Goal: Task Accomplishment & Management: Use online tool/utility

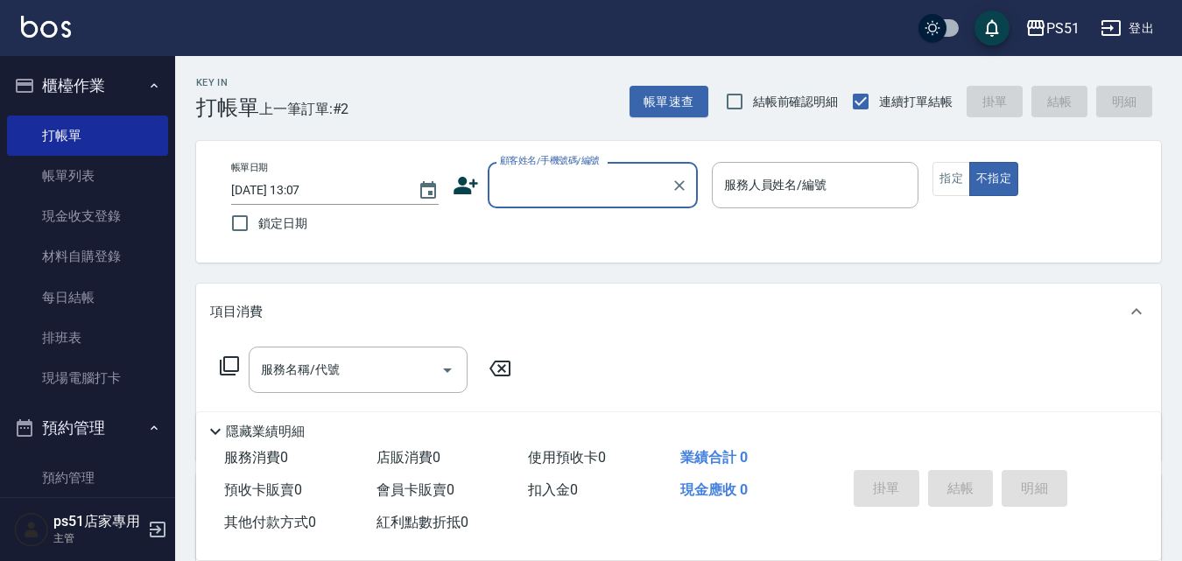
click at [550, 179] on input "顧客姓名/手機號碼/編號" at bounding box center [580, 185] width 168 height 31
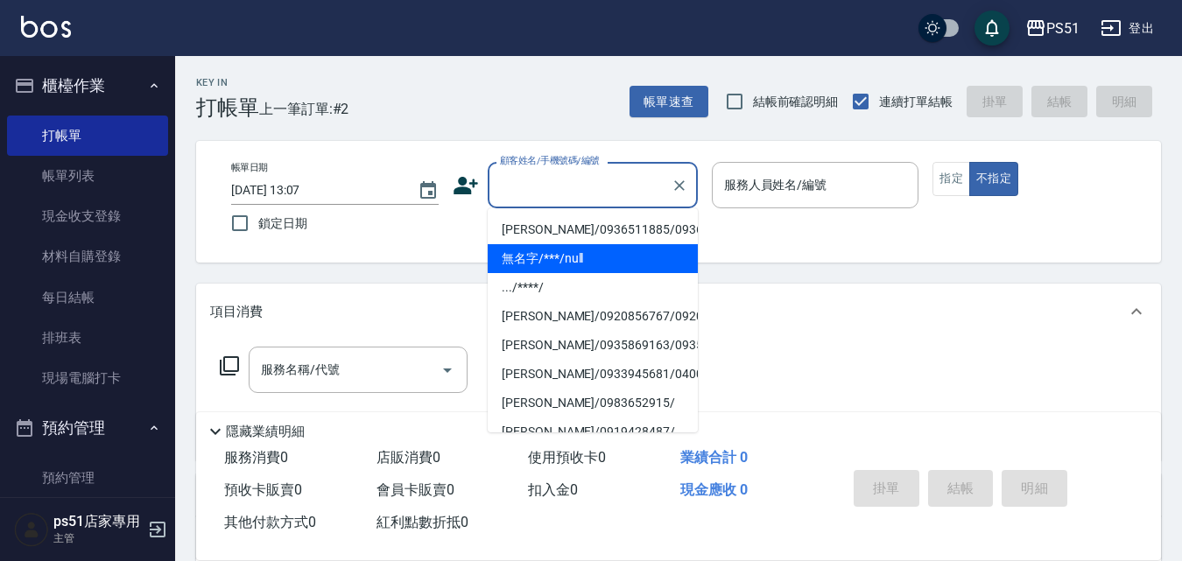
click at [561, 273] on li "無名字/***/null" at bounding box center [593, 258] width 210 height 29
type input "無名字/***/null"
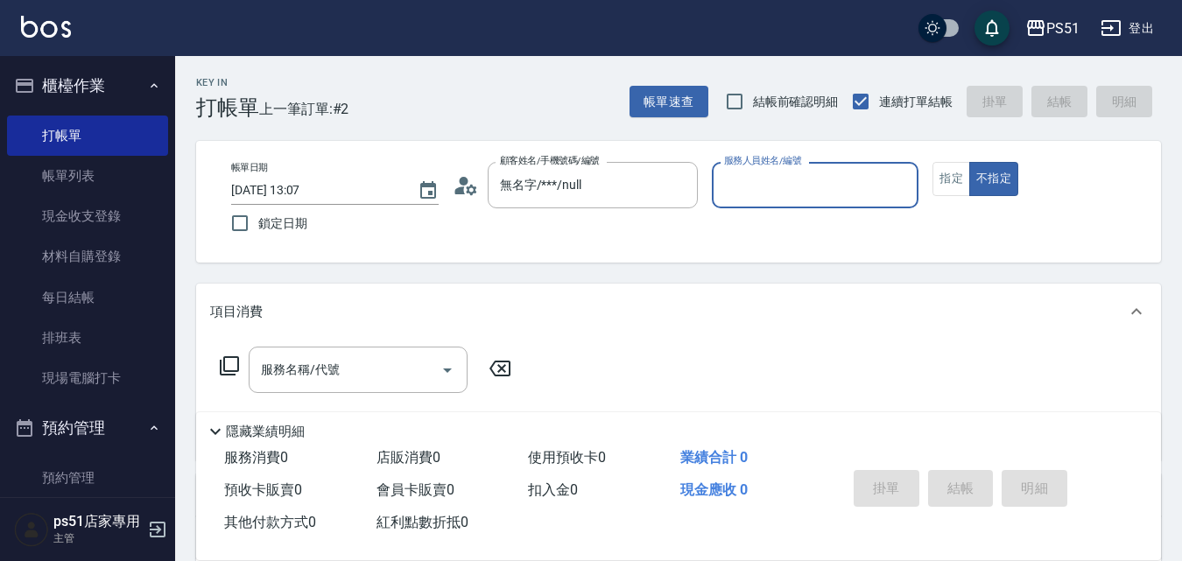
click at [768, 183] on input "服務人員姓名/編號" at bounding box center [816, 185] width 192 height 31
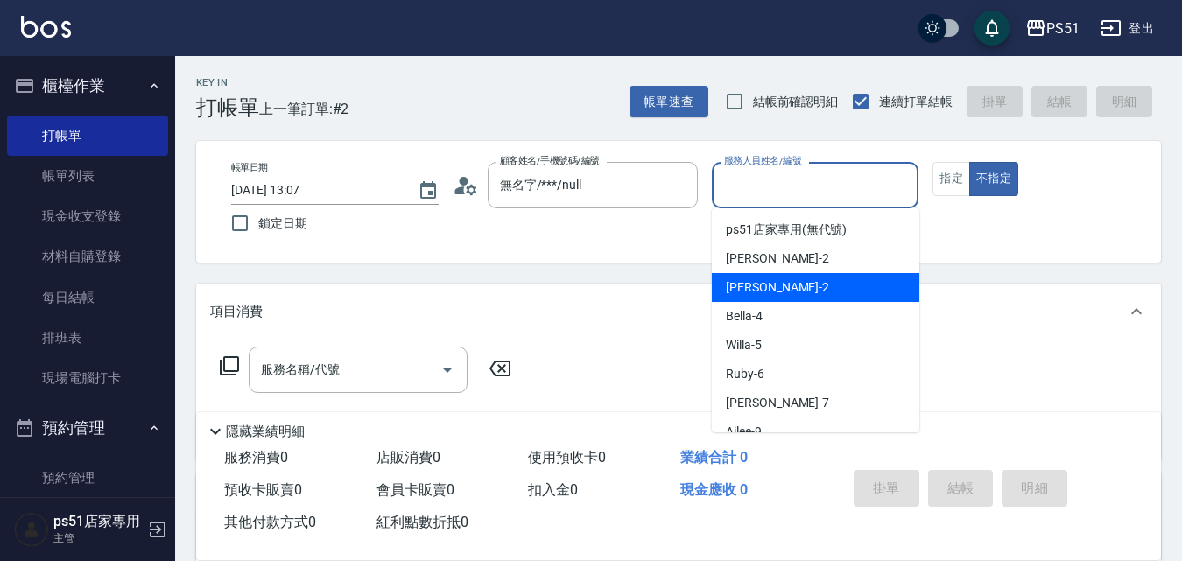
click at [748, 316] on span "Bella -4" at bounding box center [744, 316] width 37 height 18
type input "Bella-4"
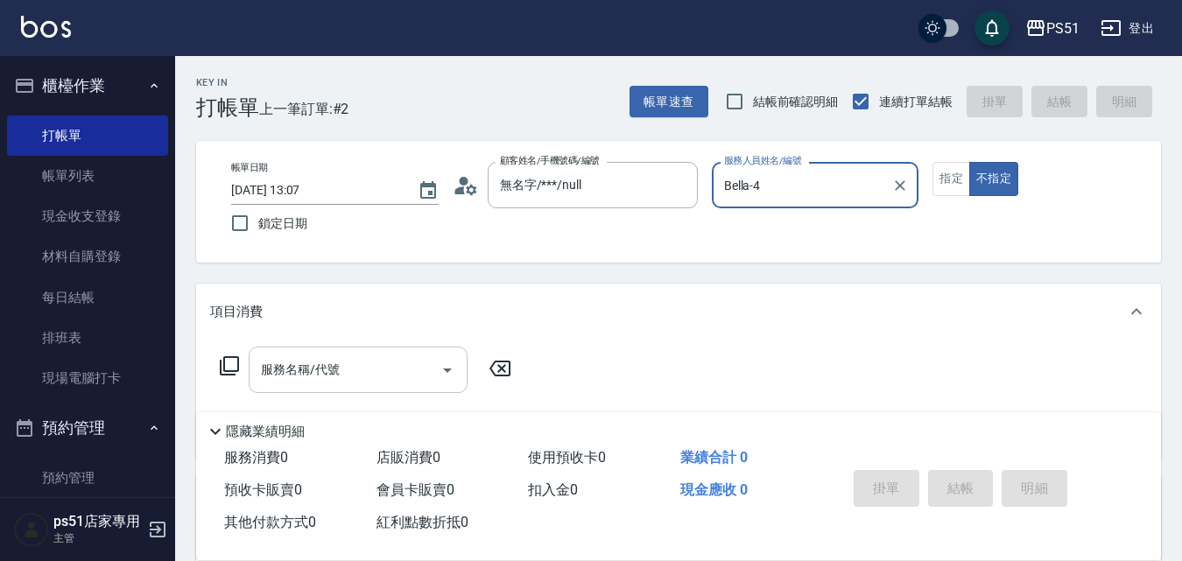
click at [322, 373] on div "服務名稱/代號 服務名稱/代號" at bounding box center [358, 370] width 219 height 46
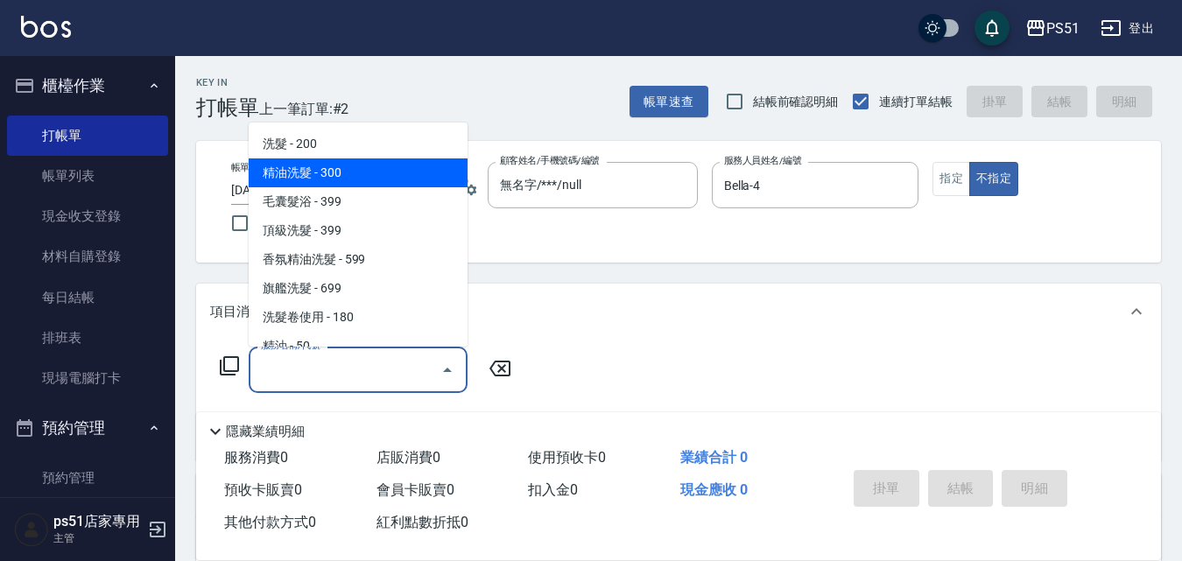
click at [378, 175] on span "精油洗髮 - 300" at bounding box center [358, 173] width 219 height 29
type input "精油洗髮(102)"
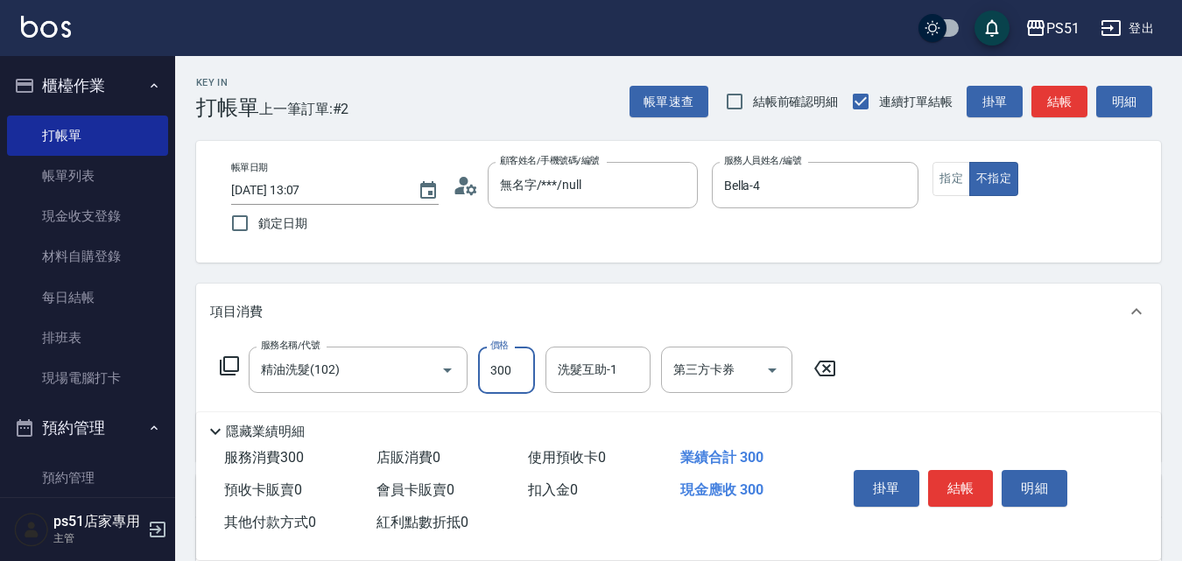
click at [498, 353] on input "300" at bounding box center [506, 370] width 57 height 47
type input "400"
click at [1056, 108] on button "結帳" at bounding box center [1060, 102] width 56 height 32
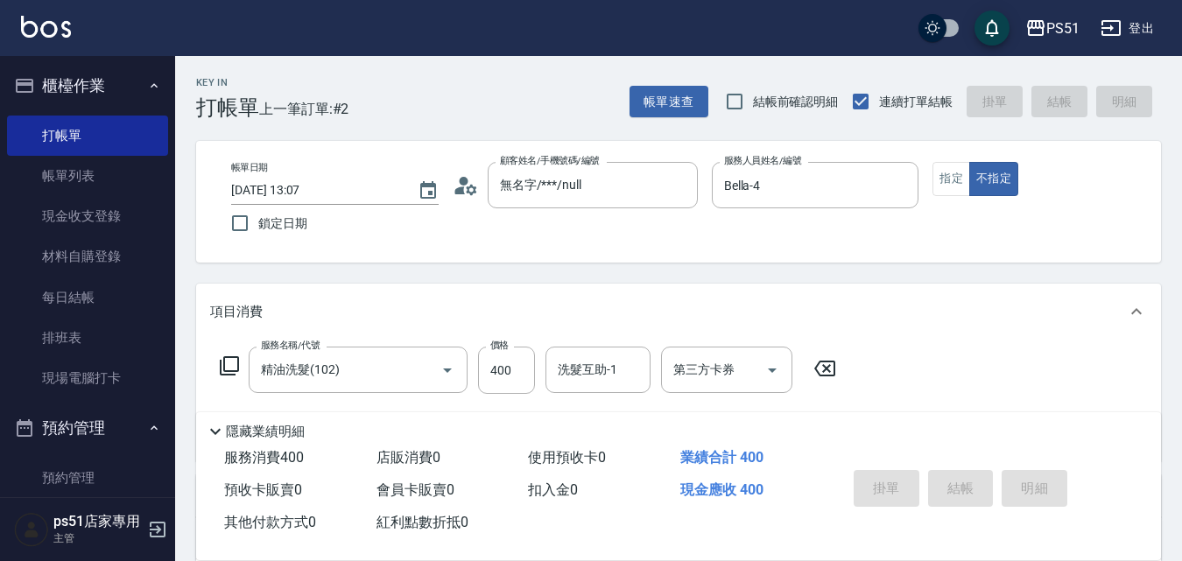
type input "[DATE] 13:46"
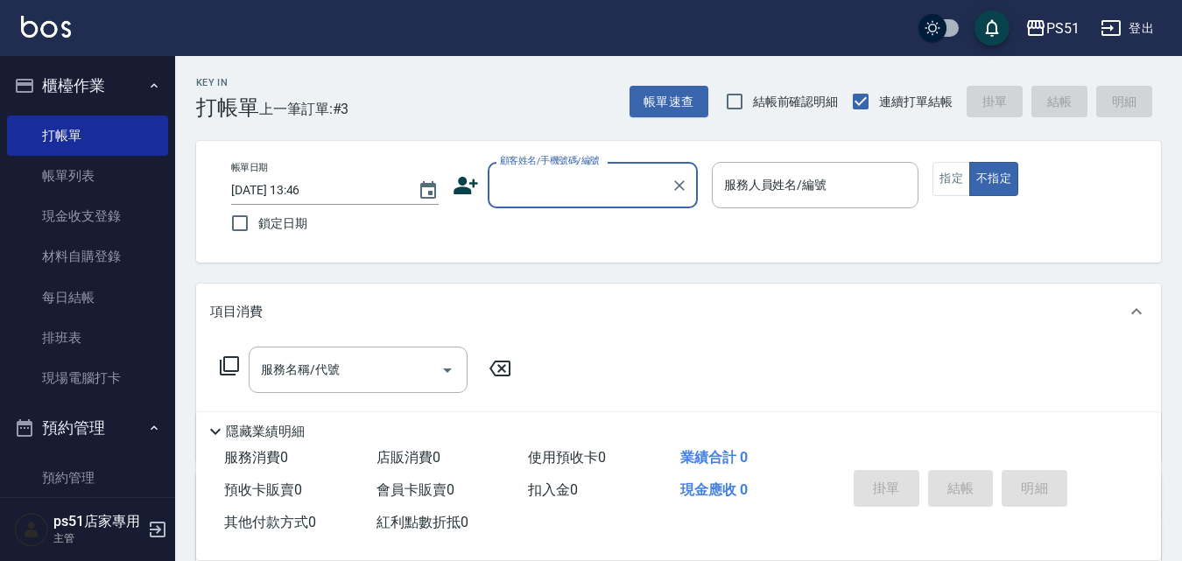
click at [620, 202] on div "顧客姓名/手機號碼/編號" at bounding box center [593, 185] width 210 height 46
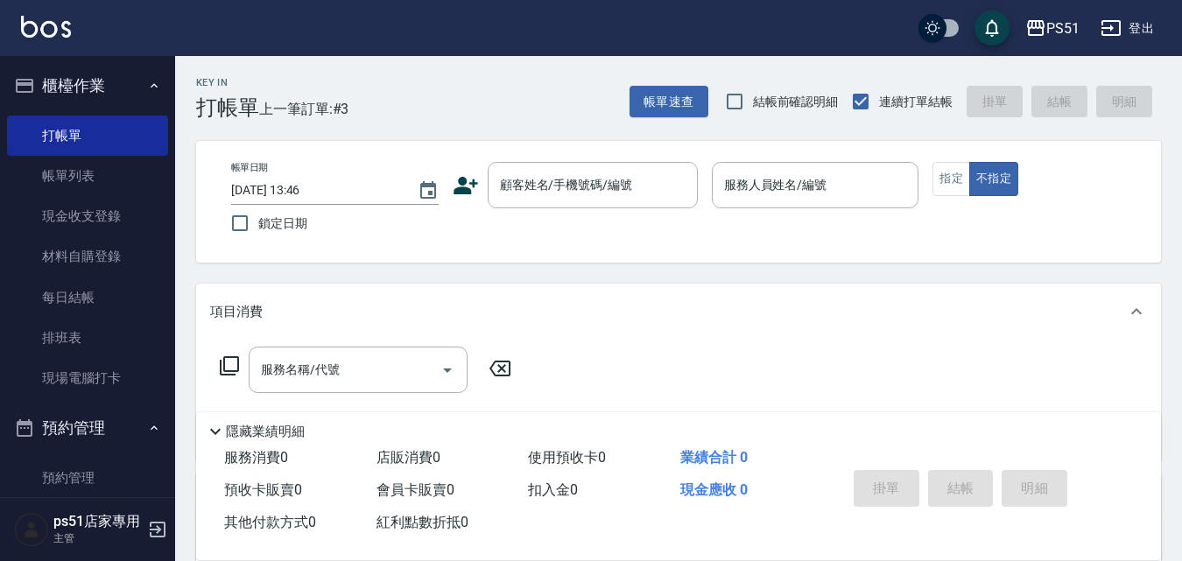
click at [264, 279] on div "Key In 打帳單 上一筆訂單:#3 帳單速查 結帳前確認明細 連續打單結帳 掛單 結帳 明細 帳單日期 [DATE] 13:46 鎖定日期 顧客姓名/手機…" at bounding box center [678, 454] width 1007 height 797
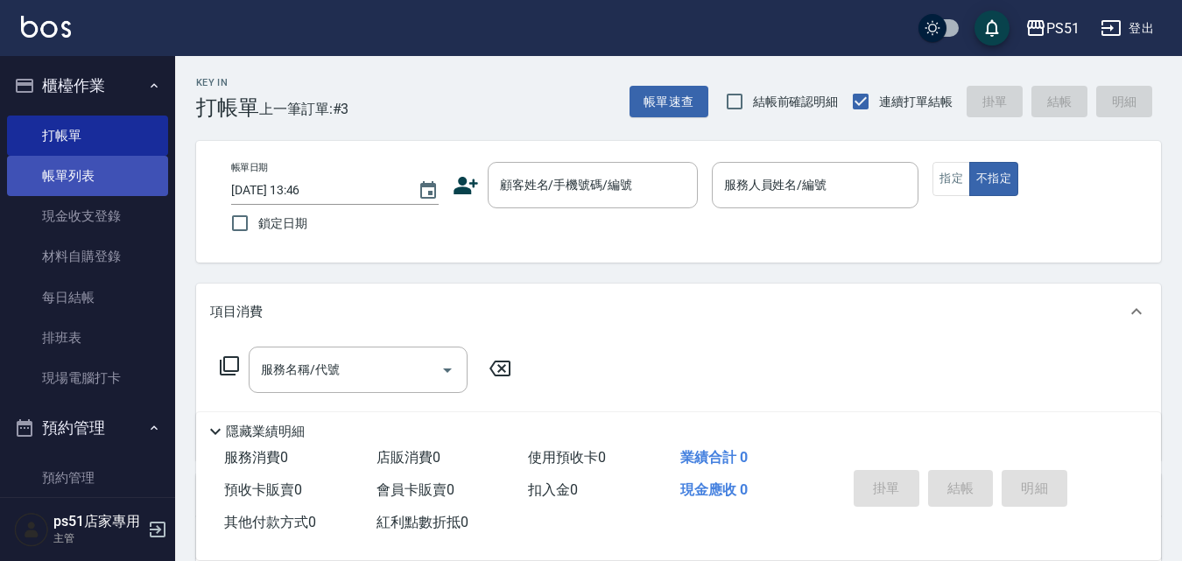
click at [101, 169] on link "帳單列表" at bounding box center [87, 176] width 161 height 40
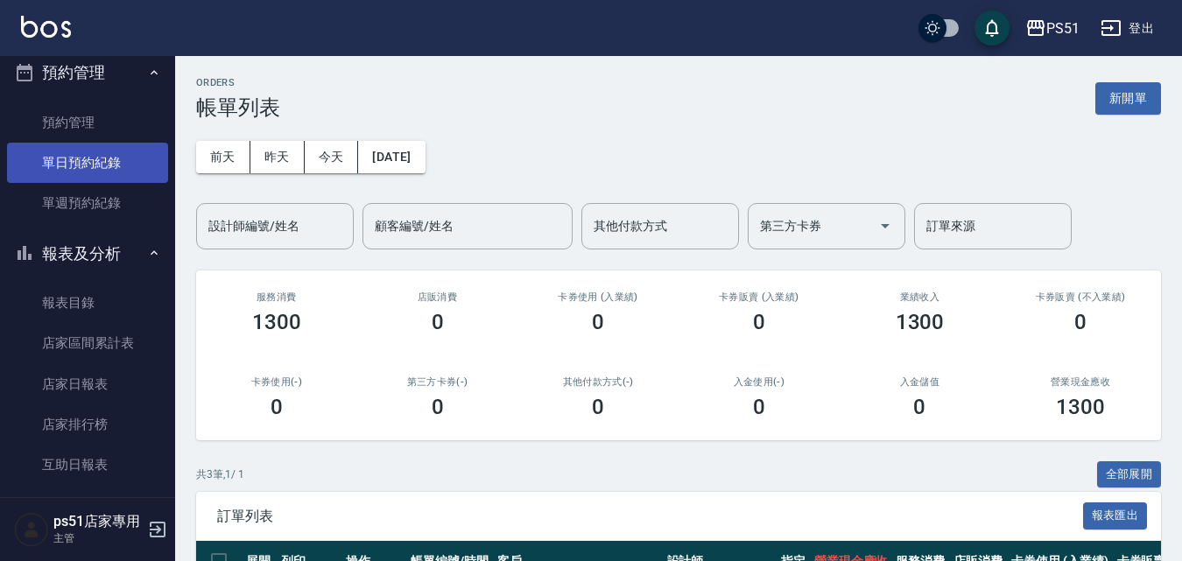
scroll to position [409, 0]
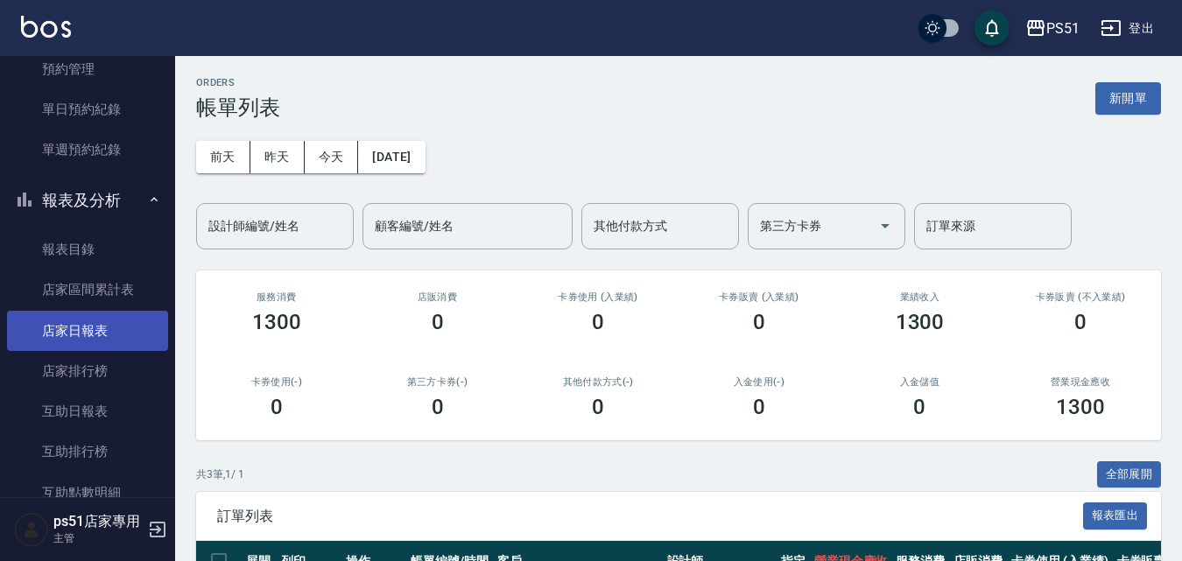
click at [104, 333] on link "店家日報表" at bounding box center [87, 331] width 161 height 40
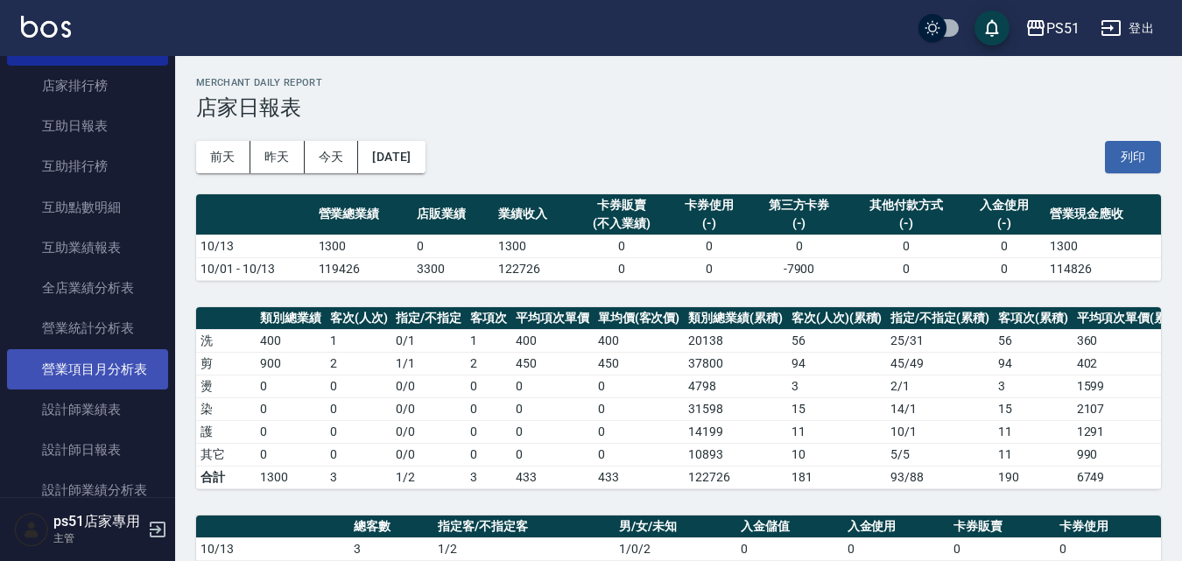
scroll to position [817, 0]
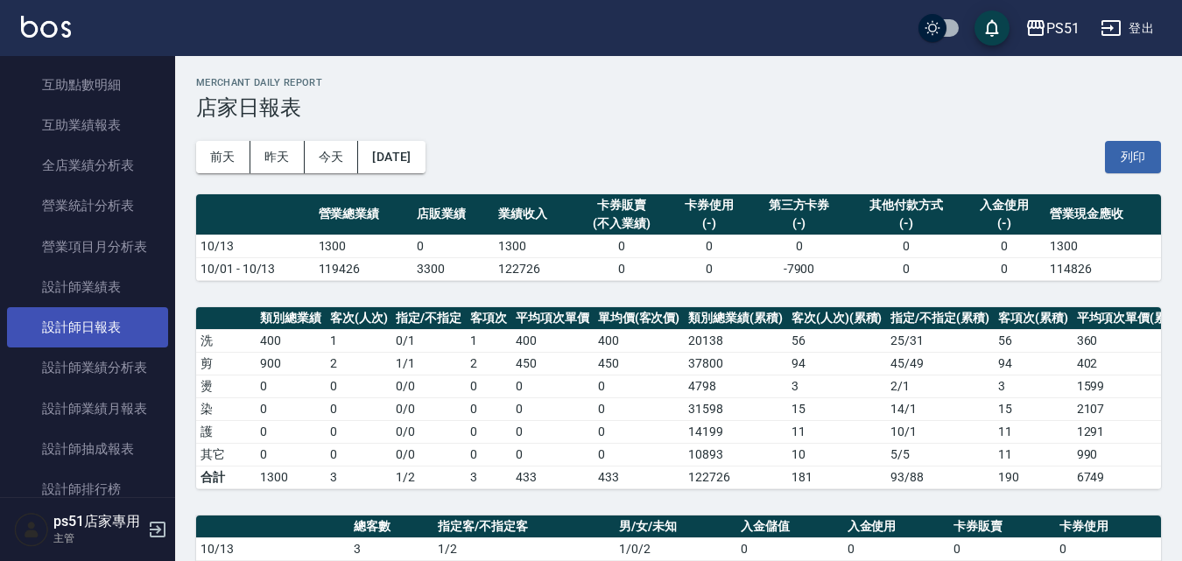
click at [114, 329] on link "設計師日報表" at bounding box center [87, 327] width 161 height 40
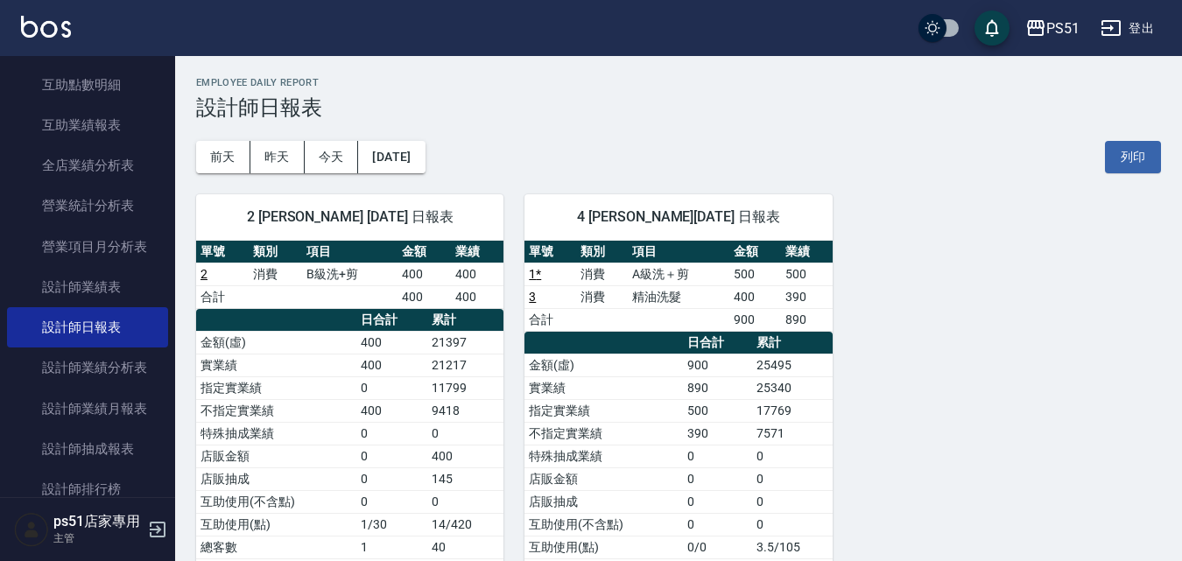
click at [531, 295] on link "3" at bounding box center [532, 297] width 7 height 14
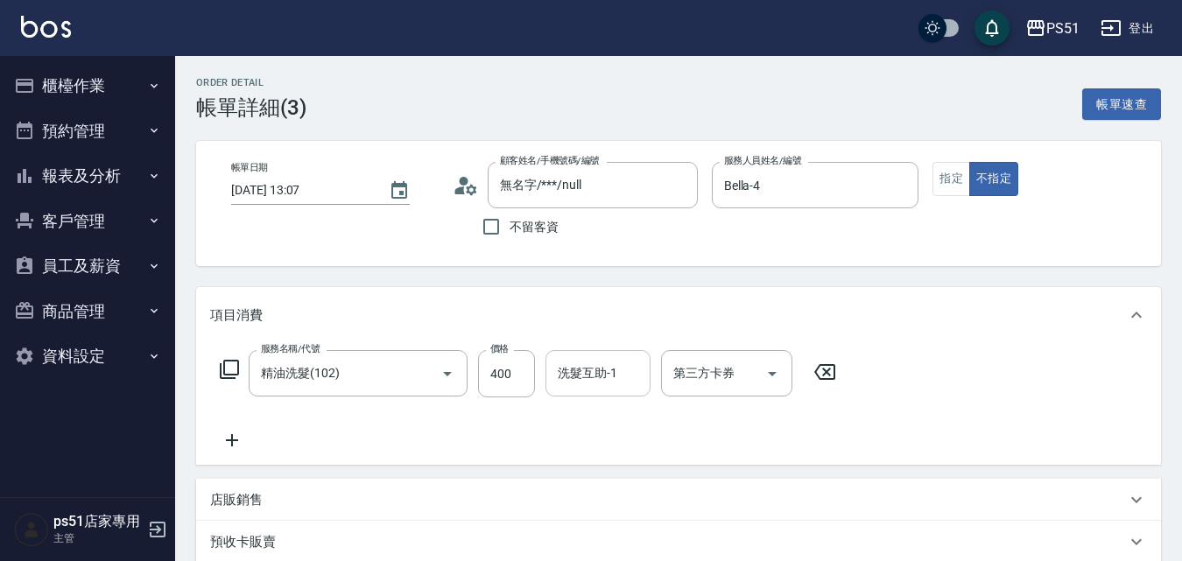
click at [579, 379] on div "洗髮互助-1 洗髮互助-1" at bounding box center [598, 373] width 105 height 46
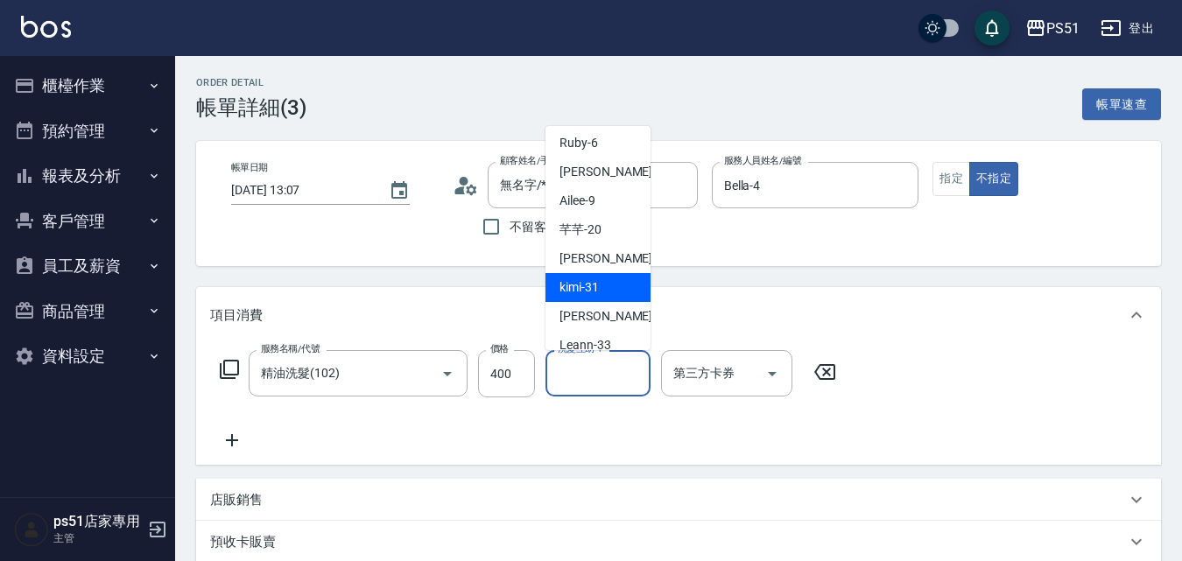
scroll to position [204, 0]
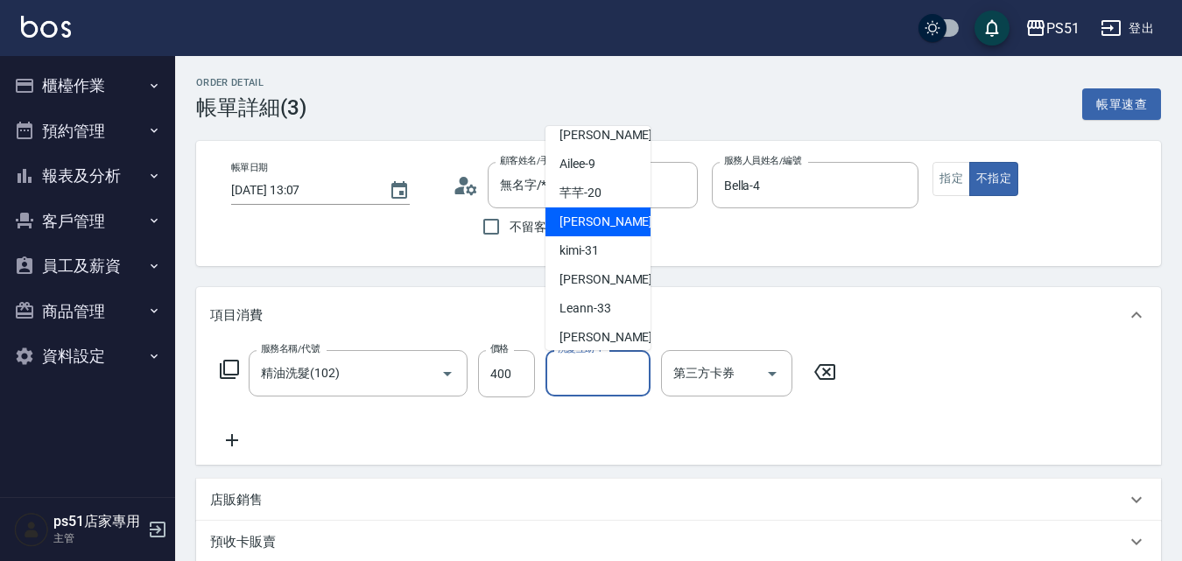
click at [606, 220] on div "孝恩 -23" at bounding box center [598, 222] width 105 height 29
type input "孝恩-23"
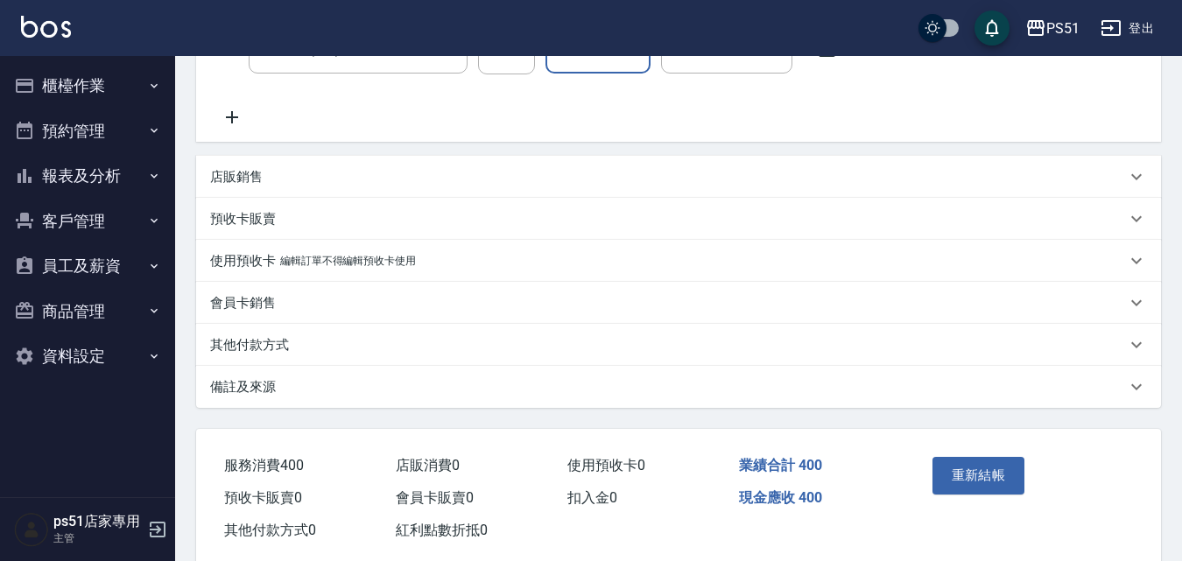
scroll to position [359, 0]
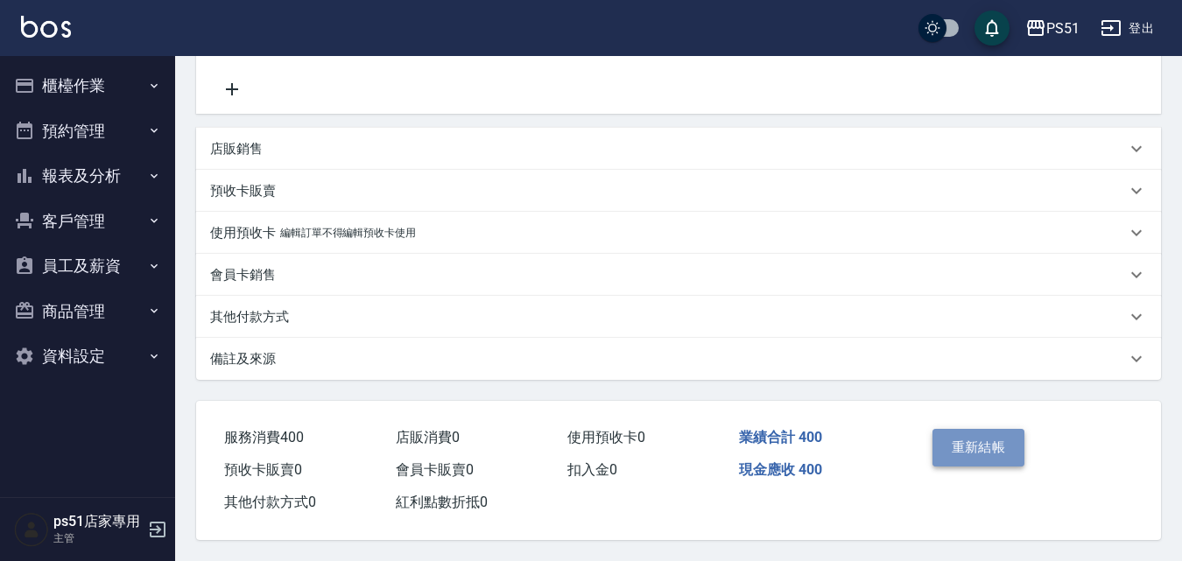
click at [971, 439] on button "重新結帳" at bounding box center [979, 447] width 93 height 37
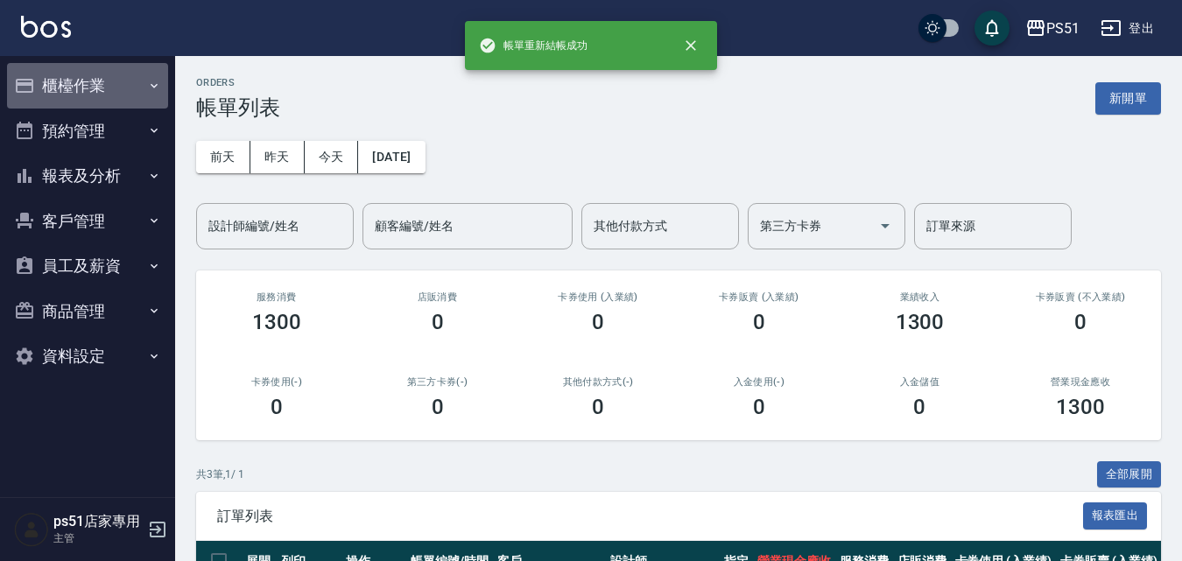
click at [65, 89] on button "櫃檯作業" at bounding box center [87, 86] width 161 height 46
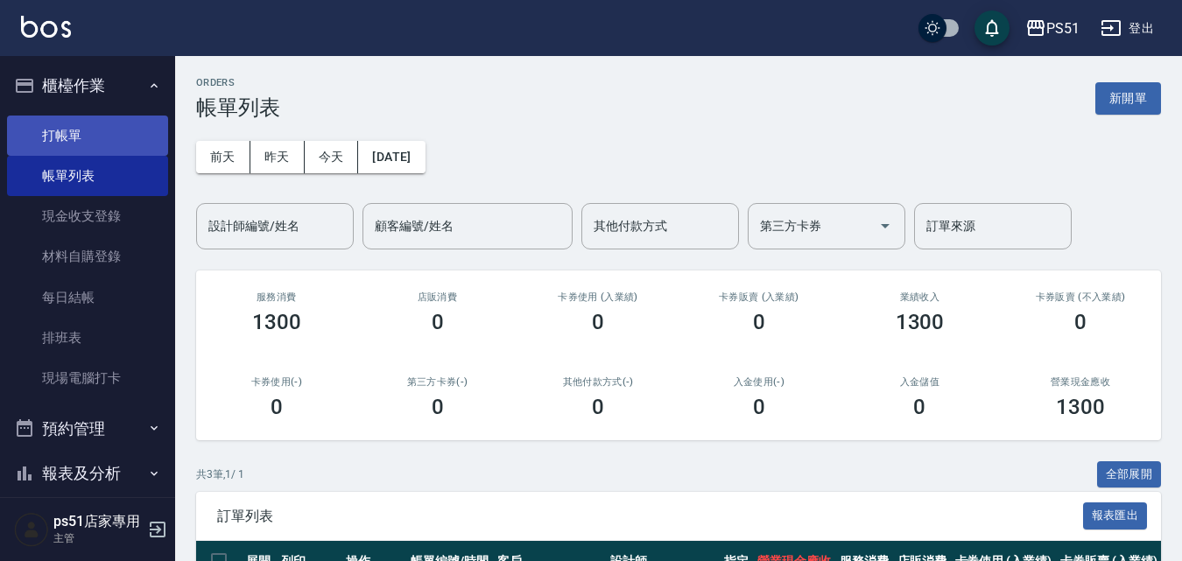
click at [88, 133] on link "打帳單" at bounding box center [87, 136] width 161 height 40
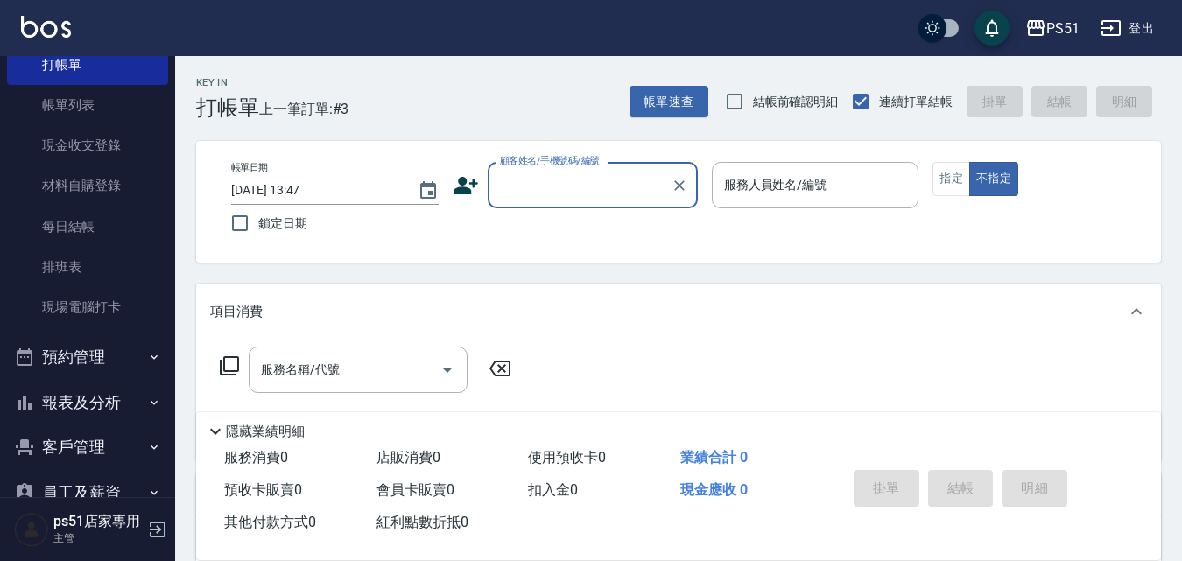
scroll to position [200, 0]
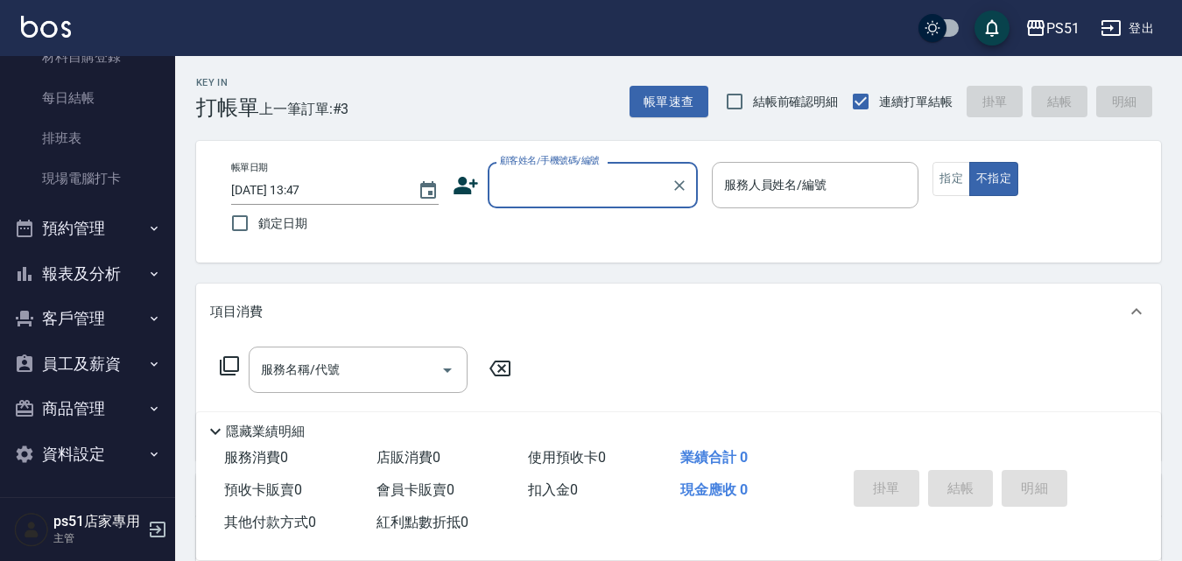
drag, startPoint x: 125, startPoint y: 270, endPoint x: 116, endPoint y: 307, distance: 38.9
click at [125, 270] on button "報表及分析" at bounding box center [87, 274] width 161 height 46
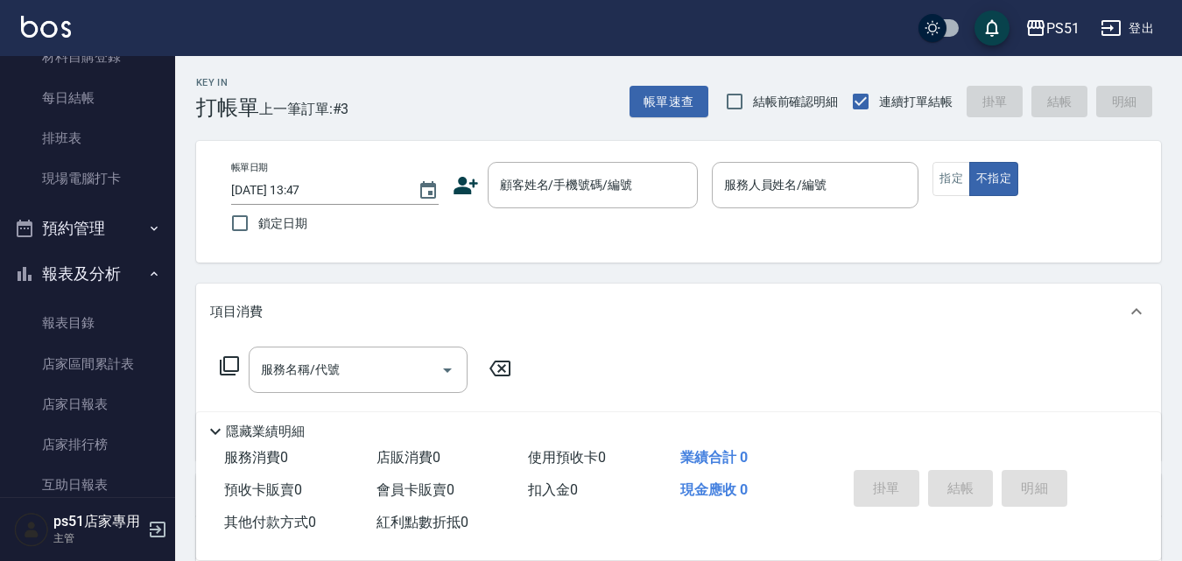
scroll to position [0, 0]
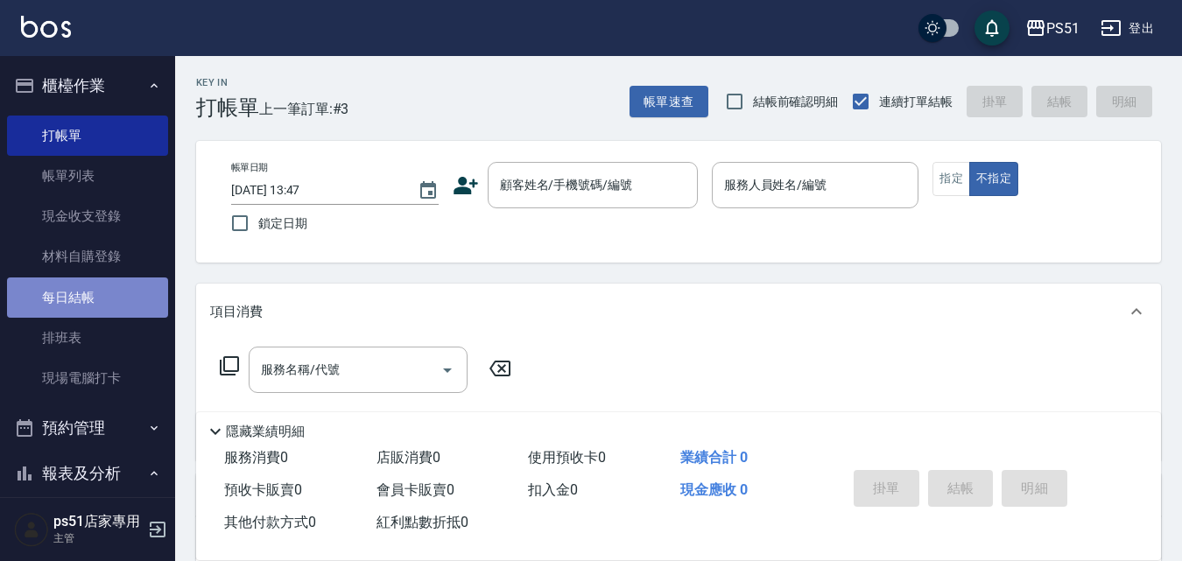
click at [90, 300] on link "每日結帳" at bounding box center [87, 298] width 161 height 40
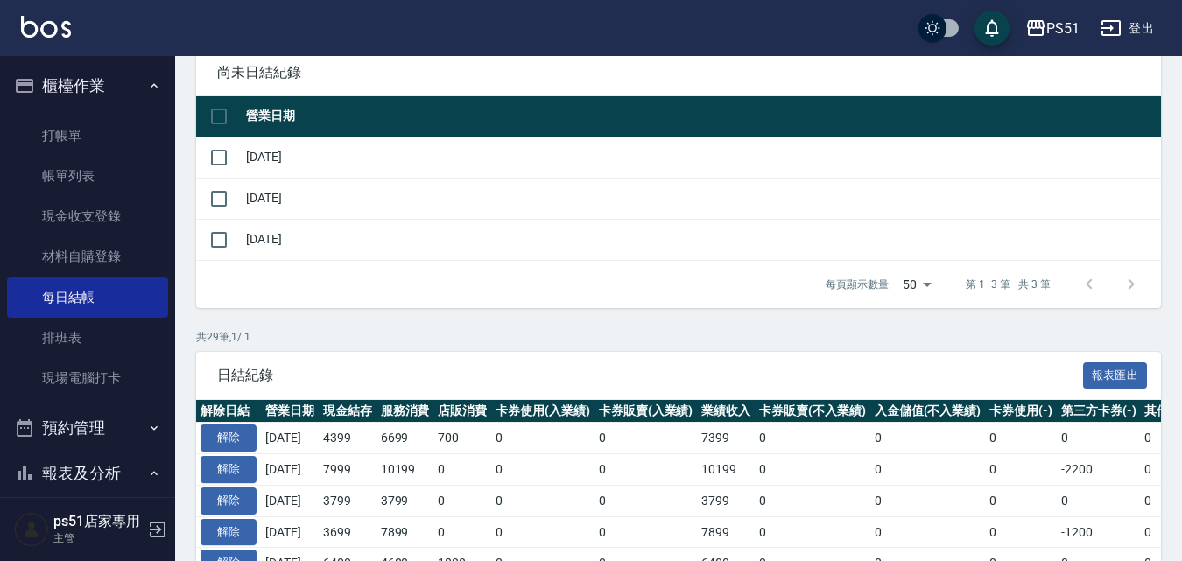
scroll to position [204, 0]
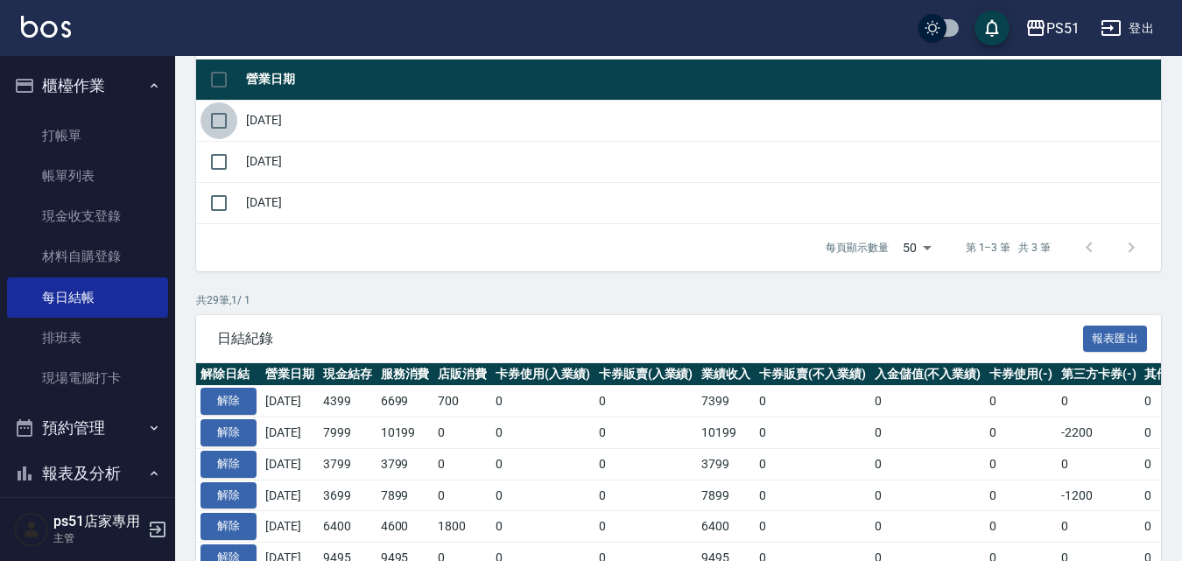
click at [226, 120] on input "checkbox" at bounding box center [219, 120] width 37 height 37
checkbox input "true"
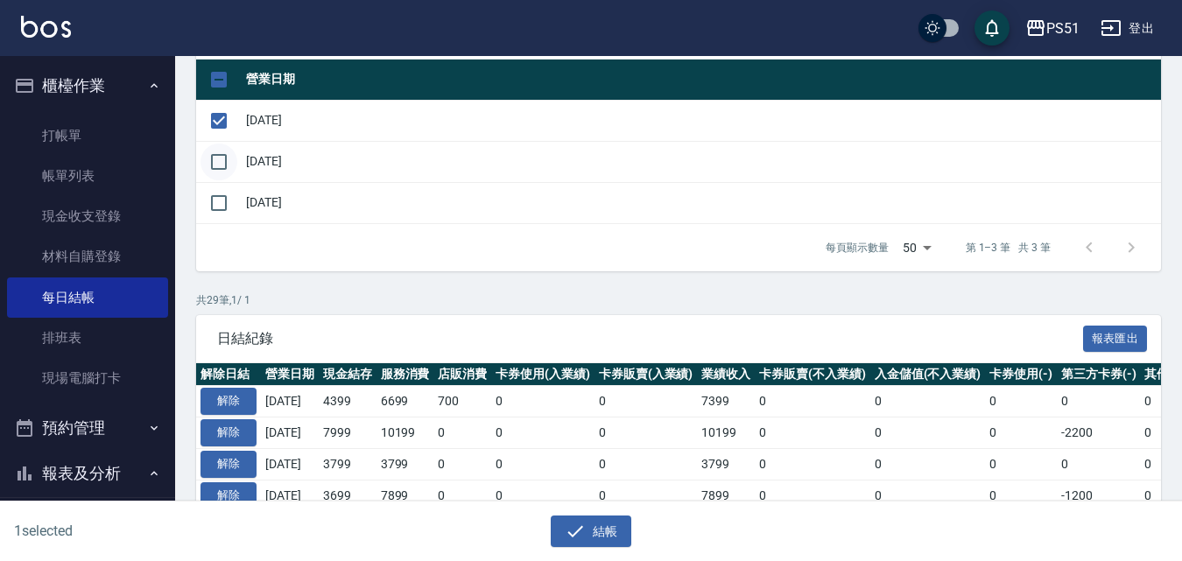
click at [227, 166] on input "checkbox" at bounding box center [219, 162] width 37 height 37
checkbox input "true"
click at [598, 532] on button "結帳" at bounding box center [591, 532] width 81 height 32
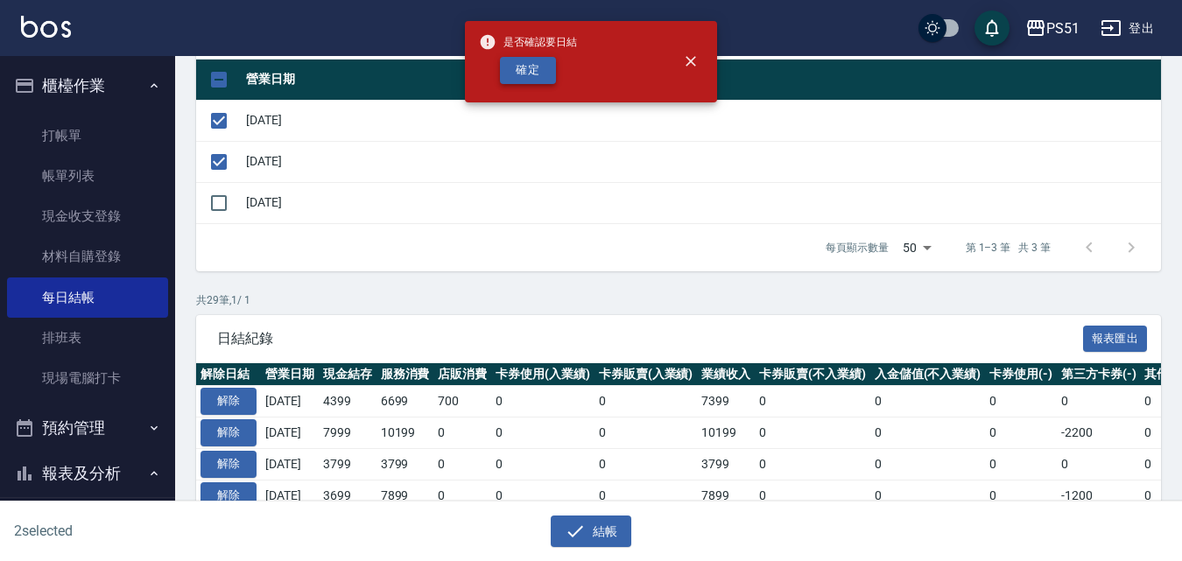
click at [515, 73] on button "確定" at bounding box center [528, 70] width 56 height 27
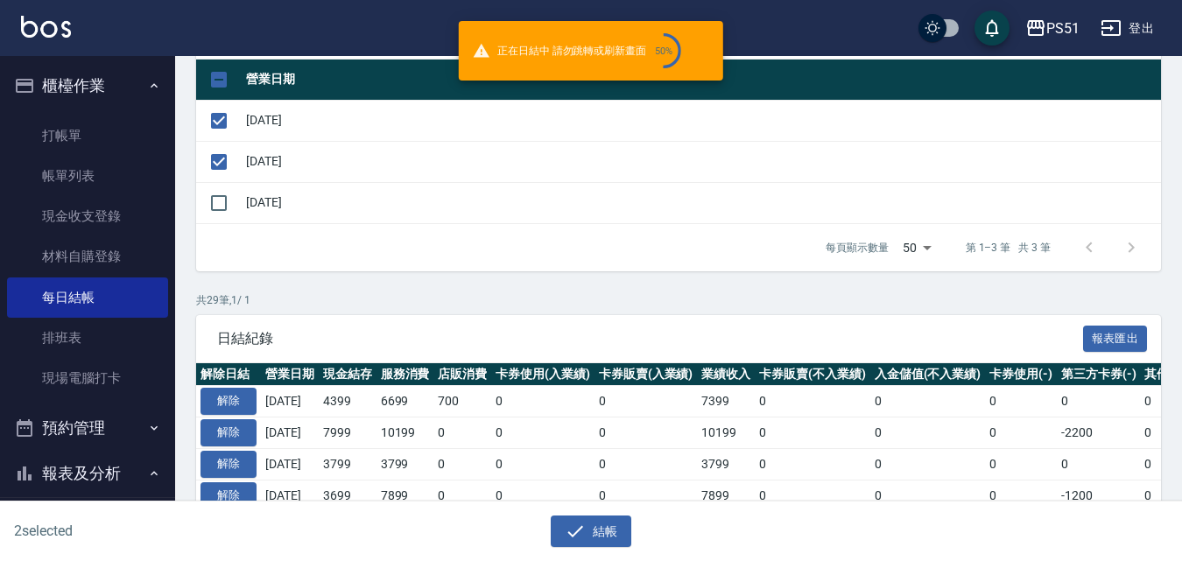
checkbox input "false"
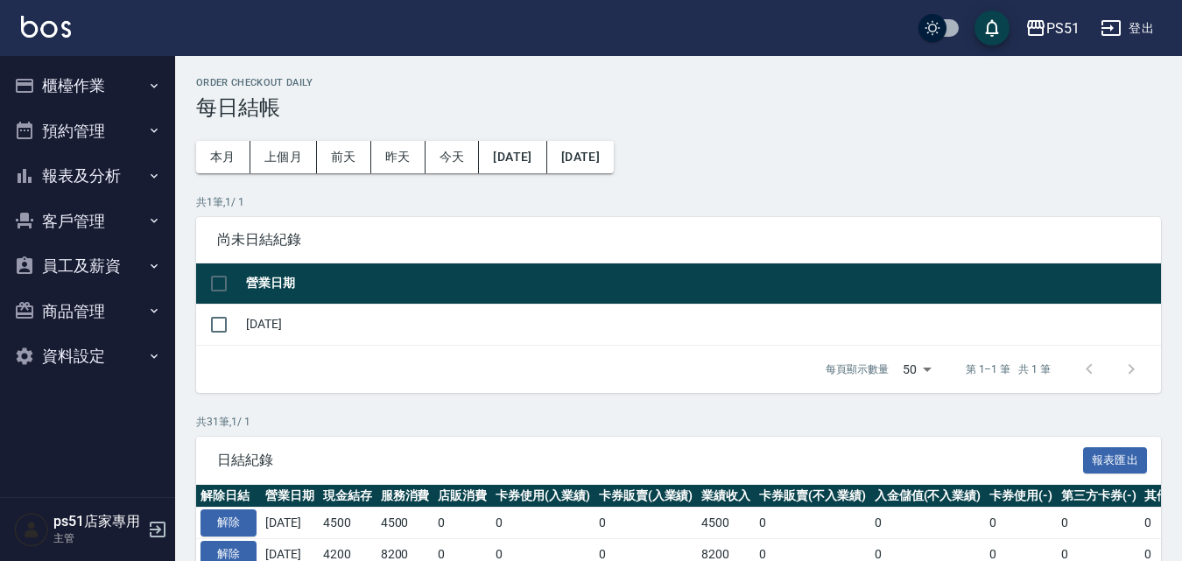
click at [91, 93] on button "櫃檯作業" at bounding box center [87, 86] width 161 height 46
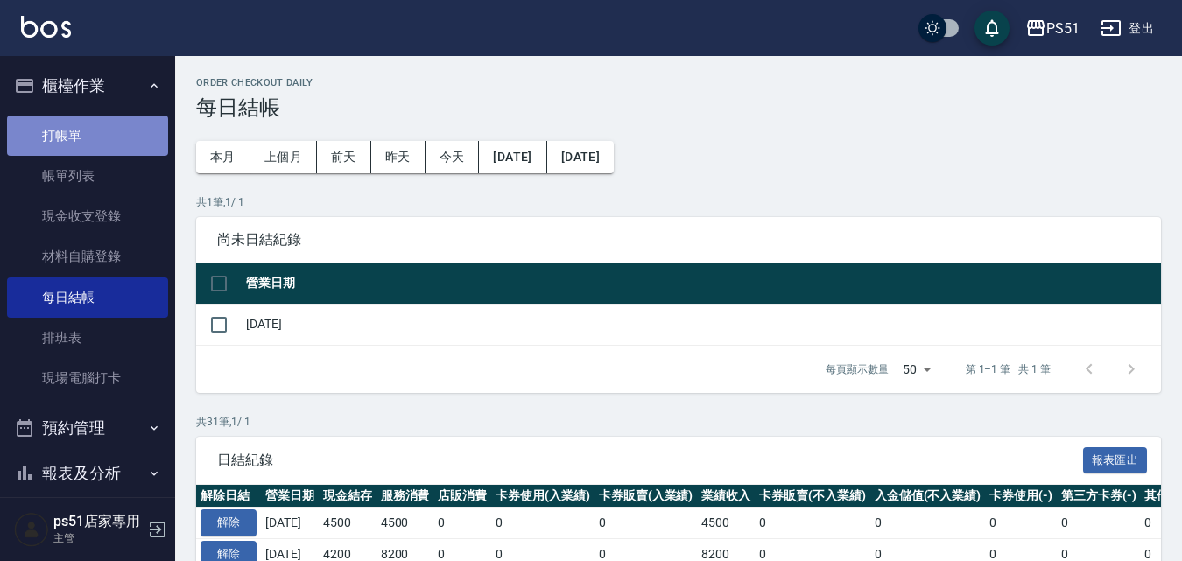
click at [114, 145] on link "打帳單" at bounding box center [87, 136] width 161 height 40
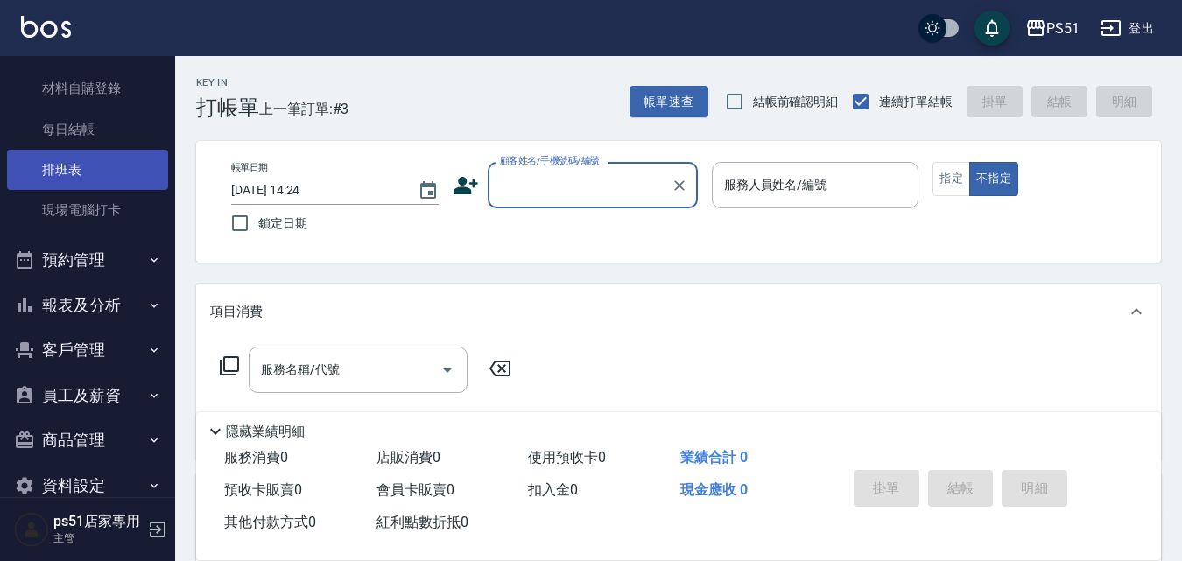
scroll to position [200, 0]
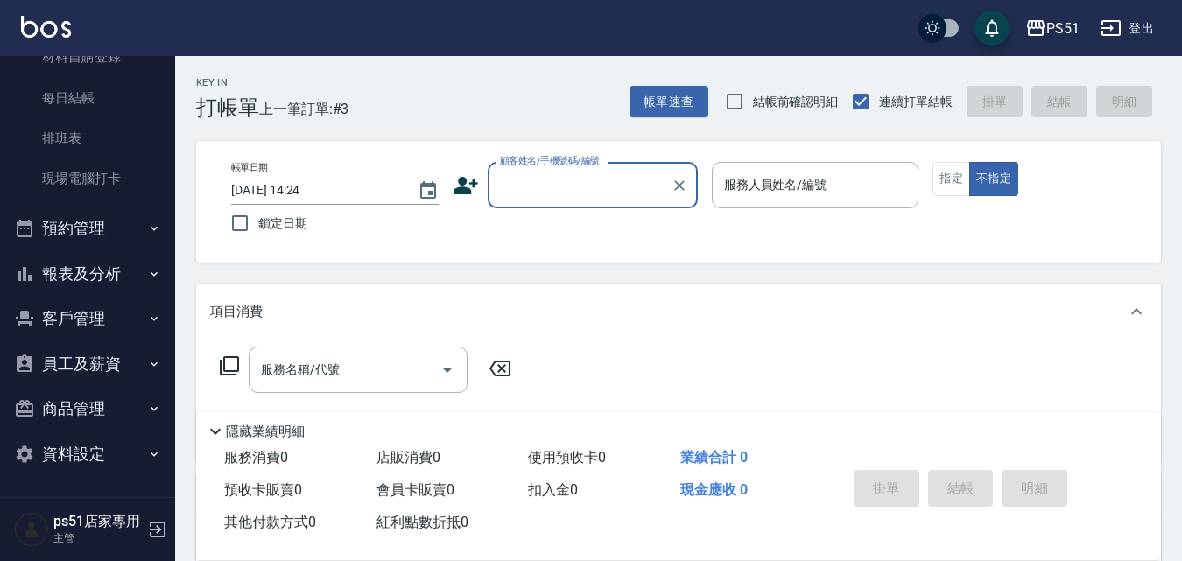
click at [601, 163] on div "顧客姓名/手機號碼/編號" at bounding box center [593, 185] width 210 height 46
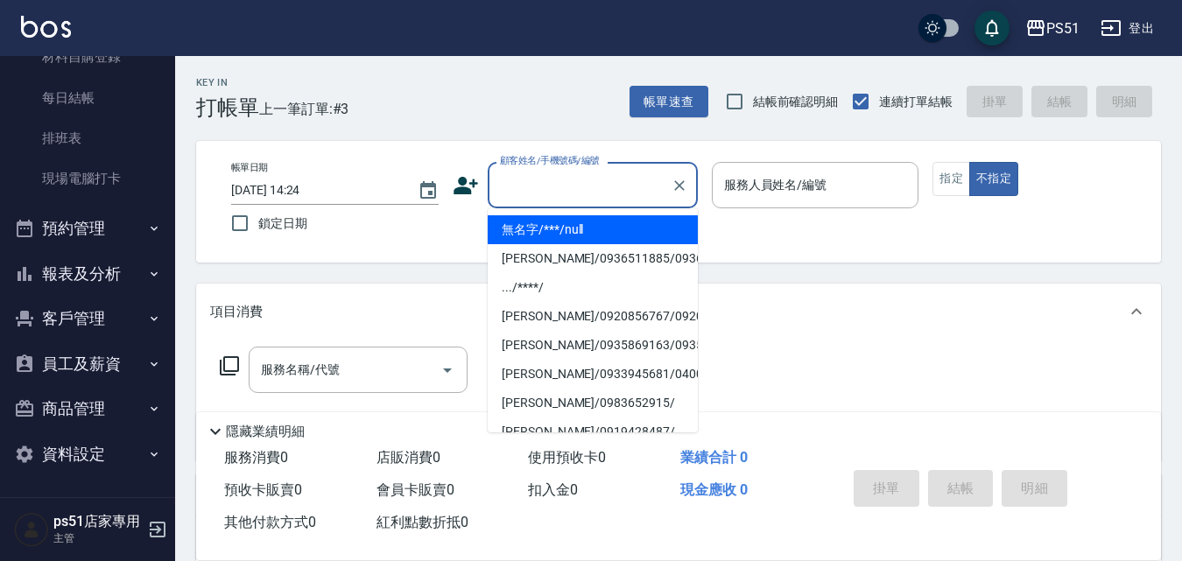
click at [573, 208] on div "顧客姓名/手機號碼/編號" at bounding box center [593, 185] width 210 height 46
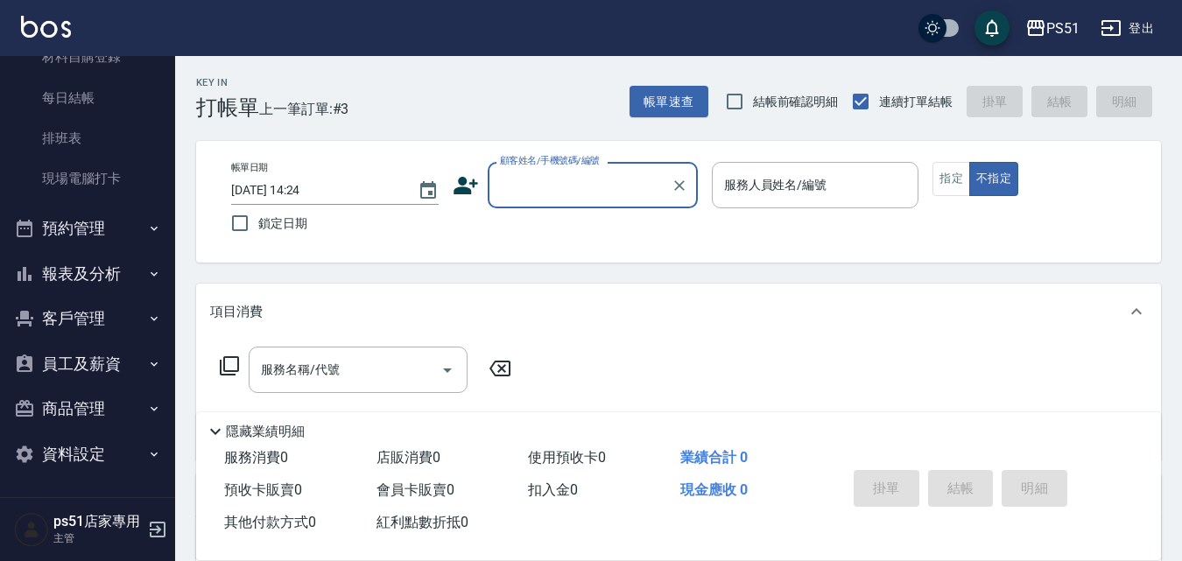
click at [568, 204] on div "顧客姓名/手機號碼/編號" at bounding box center [593, 185] width 210 height 46
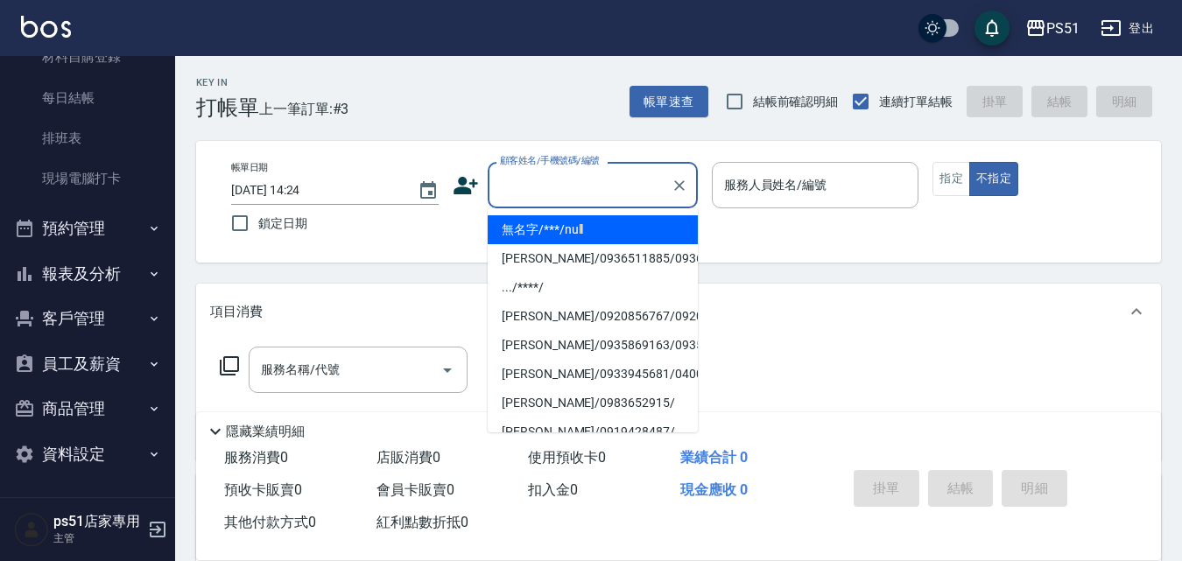
click at [570, 235] on li "無名字/***/null" at bounding box center [593, 229] width 210 height 29
type input "無名字/***/null"
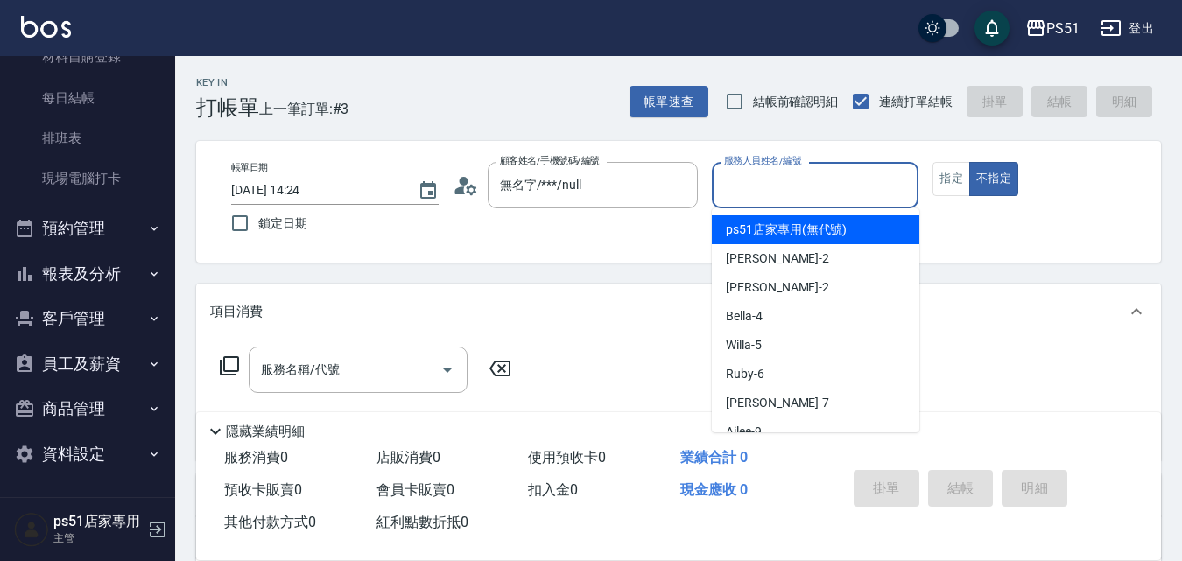
click at [765, 194] on input "服務人員姓名/編號" at bounding box center [816, 185] width 192 height 31
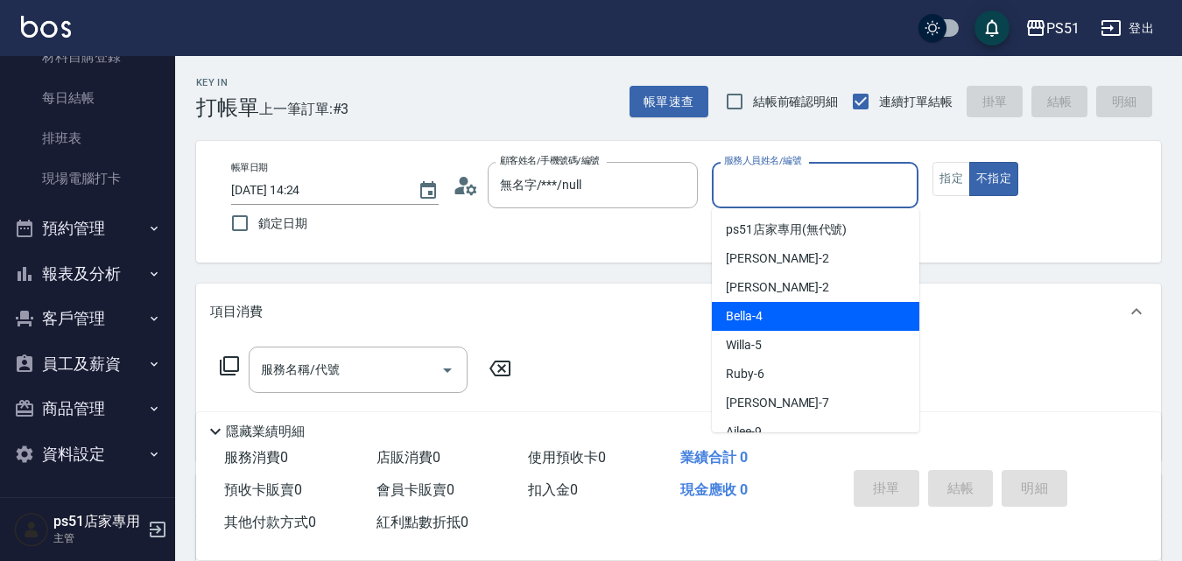
click at [746, 321] on span "Bella -4" at bounding box center [744, 316] width 37 height 18
type input "Bella-4"
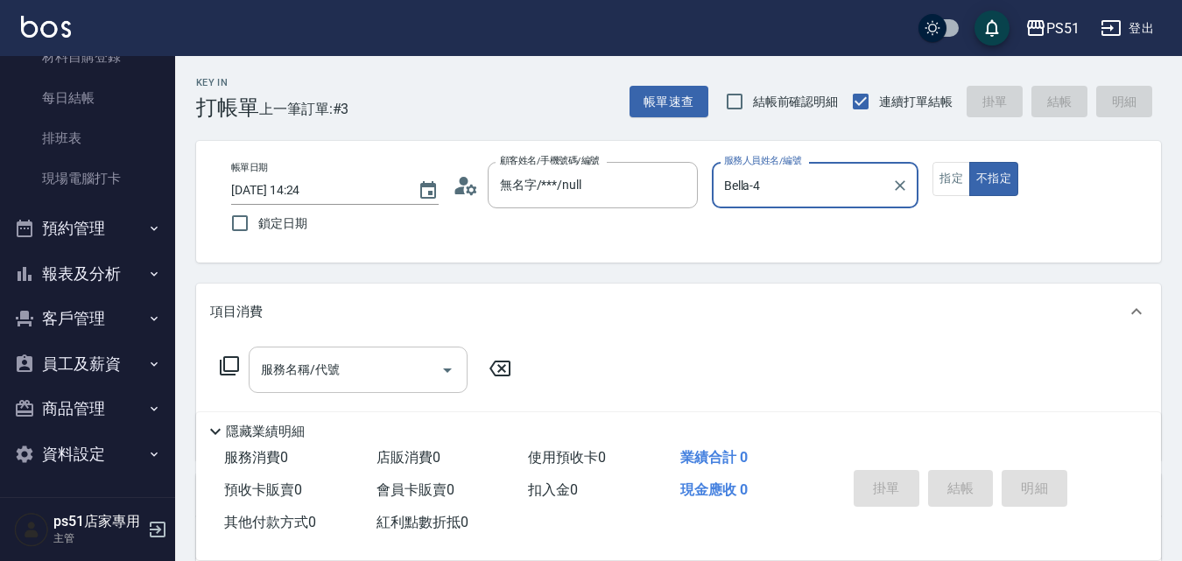
click at [290, 393] on div "Key In 打帳單 上一筆訂單:#3 帳單速查 結帳前確認明細 連續打單結帳 掛單 結帳 明細 帳單日期 2025/10/13 14:24 鎖定日期 顧客姓…" at bounding box center [678, 457] width 1007 height 802
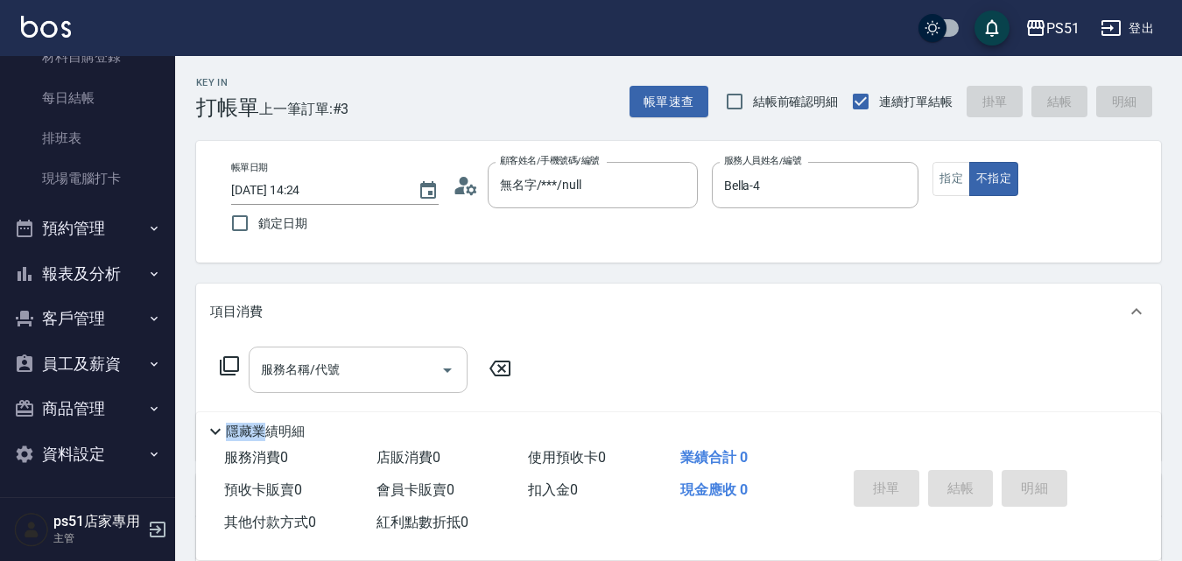
click at [303, 382] on input "服務名稱/代號" at bounding box center [345, 370] width 177 height 31
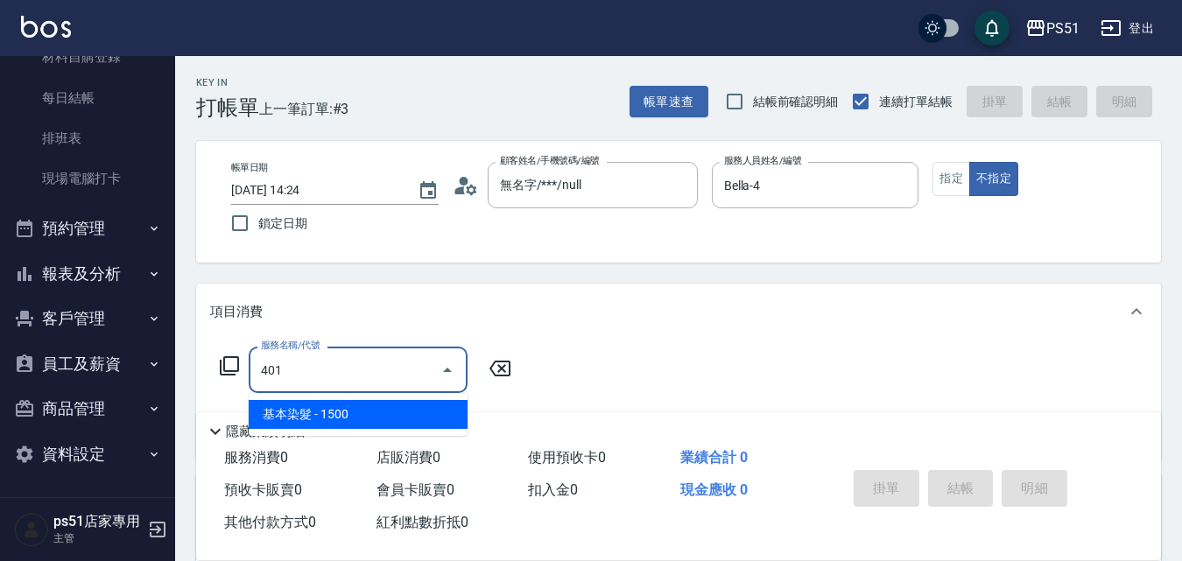
click at [374, 395] on ul "基本染髮 - 1500" at bounding box center [358, 414] width 219 height 43
click at [380, 404] on span "基本染髮 - 1500" at bounding box center [358, 414] width 219 height 29
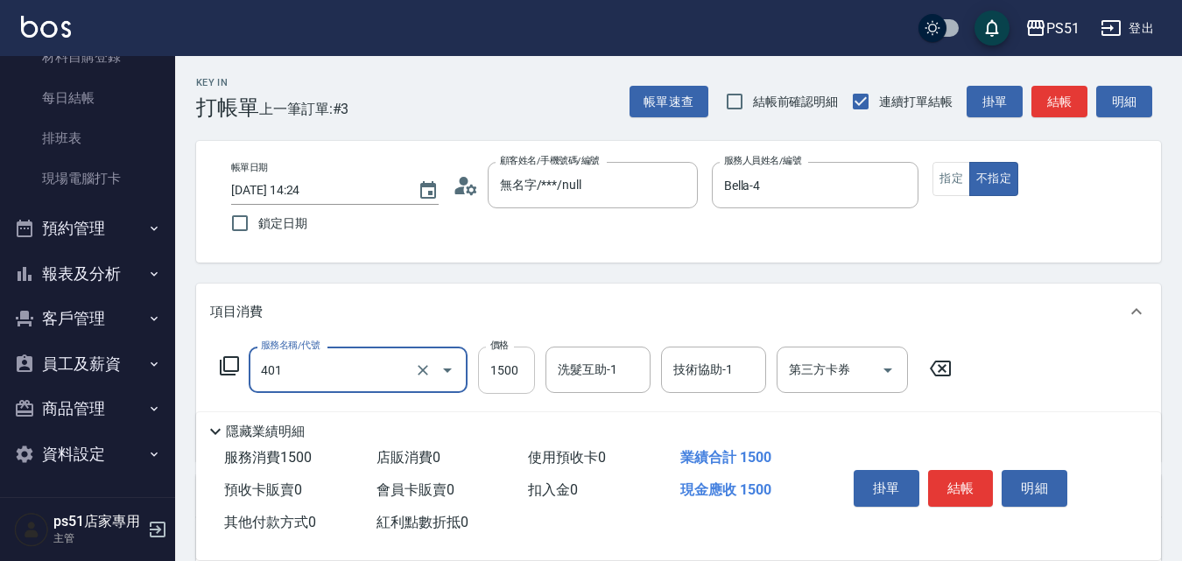
click at [520, 377] on input "1500" at bounding box center [506, 370] width 57 height 47
type input "基本染髮(401)"
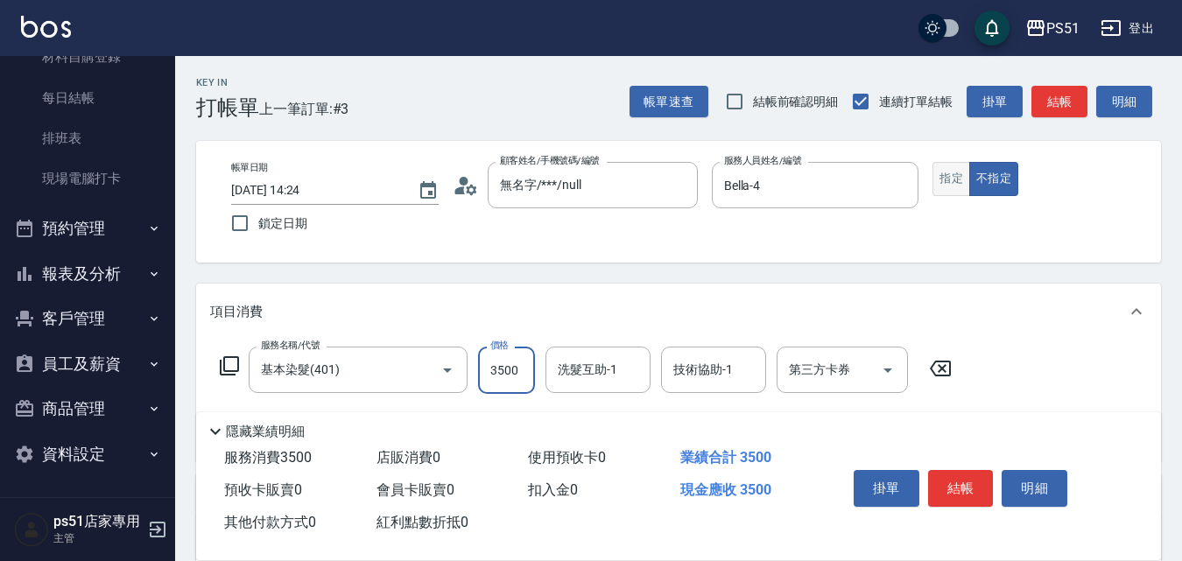
type input "3500"
click at [967, 176] on button "指定" at bounding box center [952, 179] width 38 height 34
click at [1059, 102] on button "結帳" at bounding box center [1060, 102] width 56 height 32
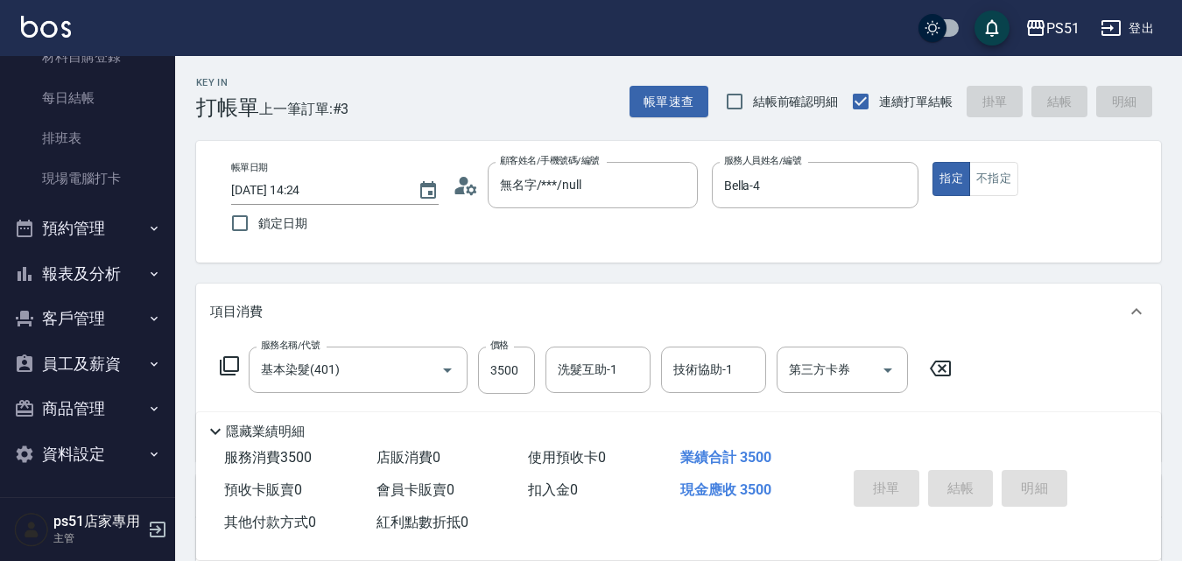
type input "2025/10/13 14:38"
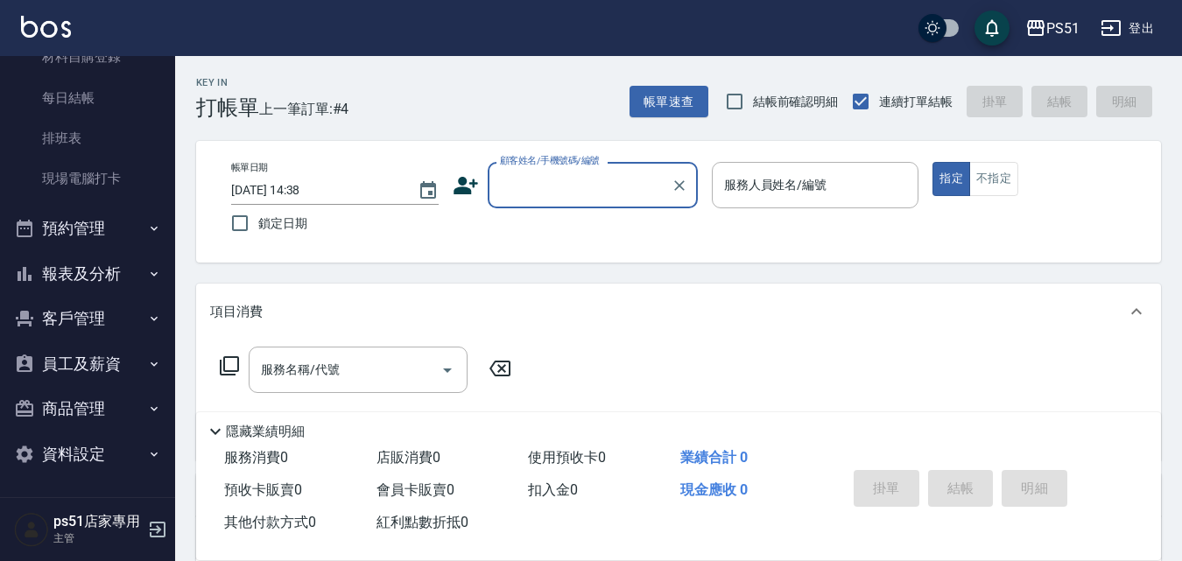
click at [123, 281] on button "報表及分析" at bounding box center [87, 274] width 161 height 46
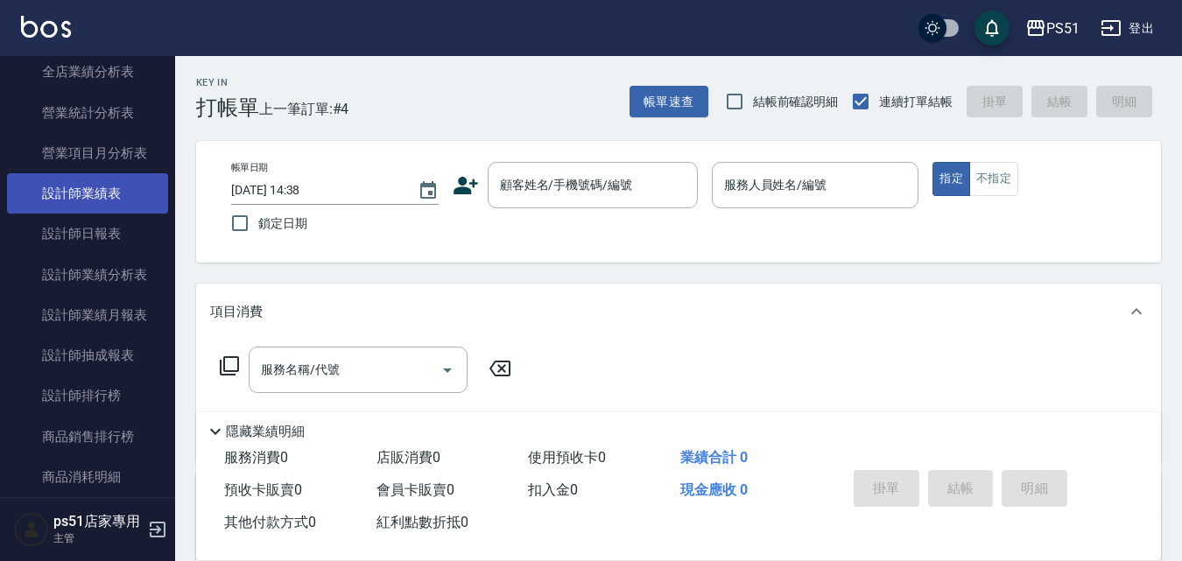
scroll to position [813, 0]
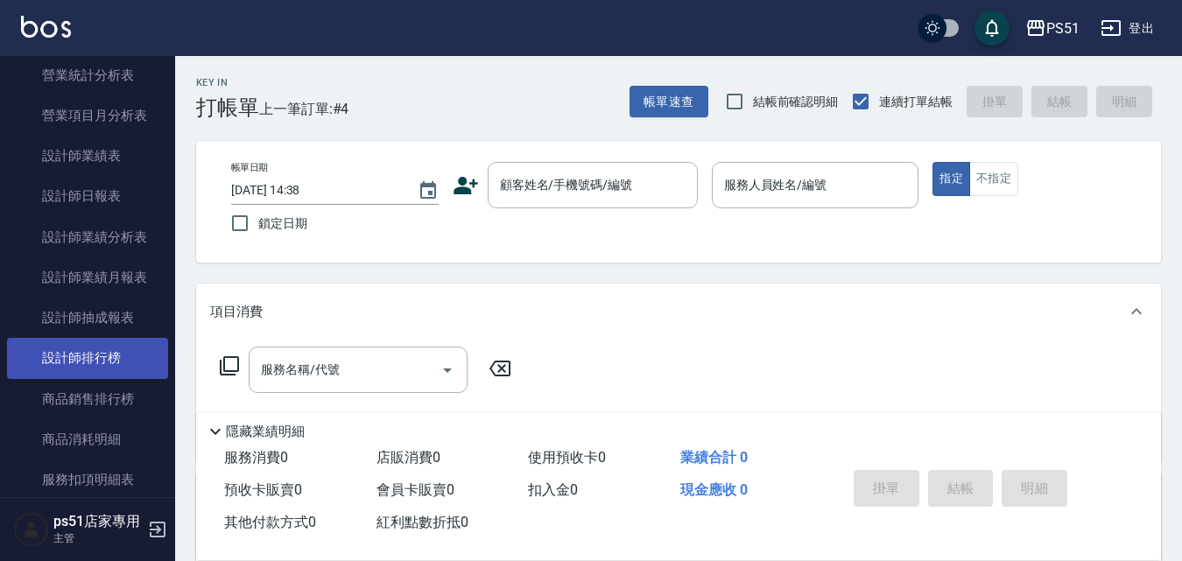
click at [125, 359] on link "設計師排行榜" at bounding box center [87, 358] width 161 height 40
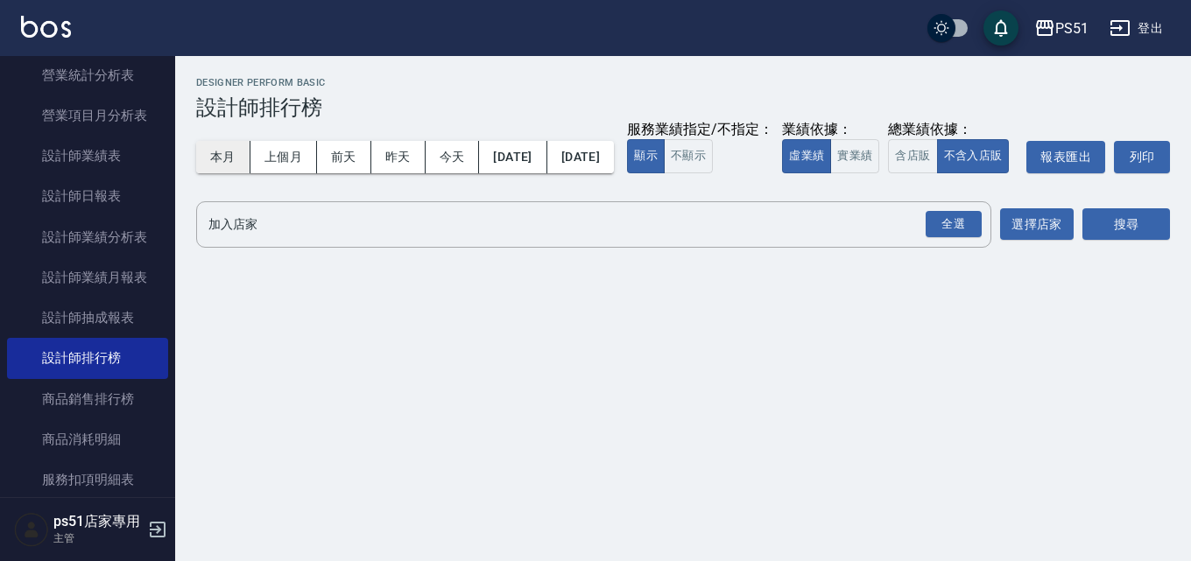
click at [232, 154] on button "本月" at bounding box center [223, 157] width 54 height 32
click at [272, 276] on div "PS51 2025-10-01 - 2025-10-31 設計師排行榜 列印時間： 2025-10-13-14:38 Designer Perform Bas…" at bounding box center [683, 166] width 1016 height 220
click at [277, 240] on input "加入店家" at bounding box center [580, 224] width 753 height 31
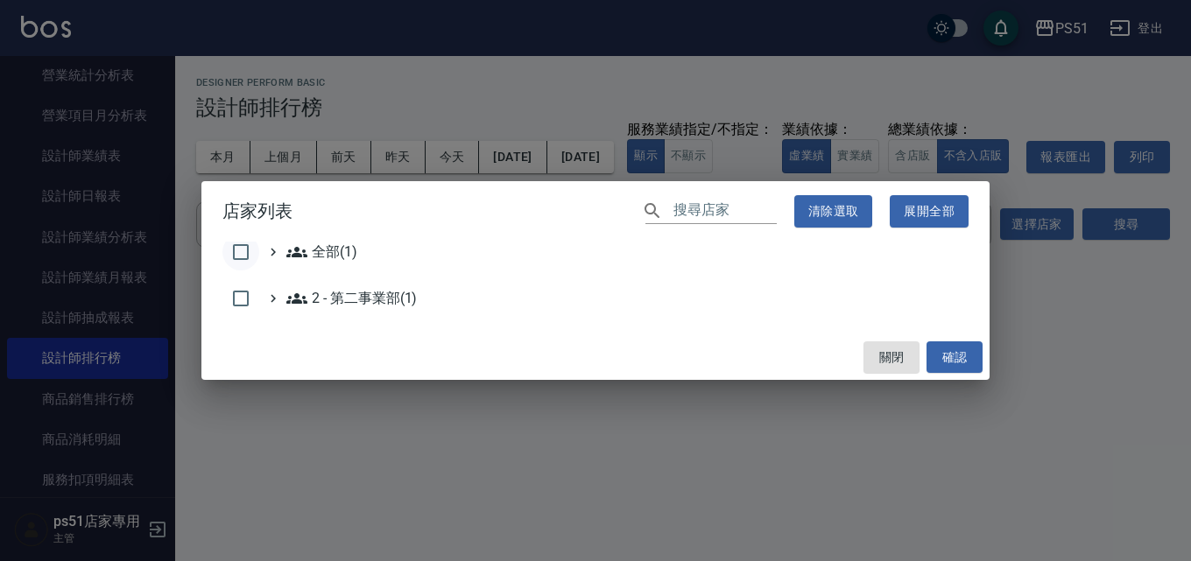
click at [251, 242] on input "checkbox" at bounding box center [240, 252] width 37 height 37
checkbox input "true"
click at [959, 352] on button "確認" at bounding box center [955, 358] width 56 height 32
checkbox input "false"
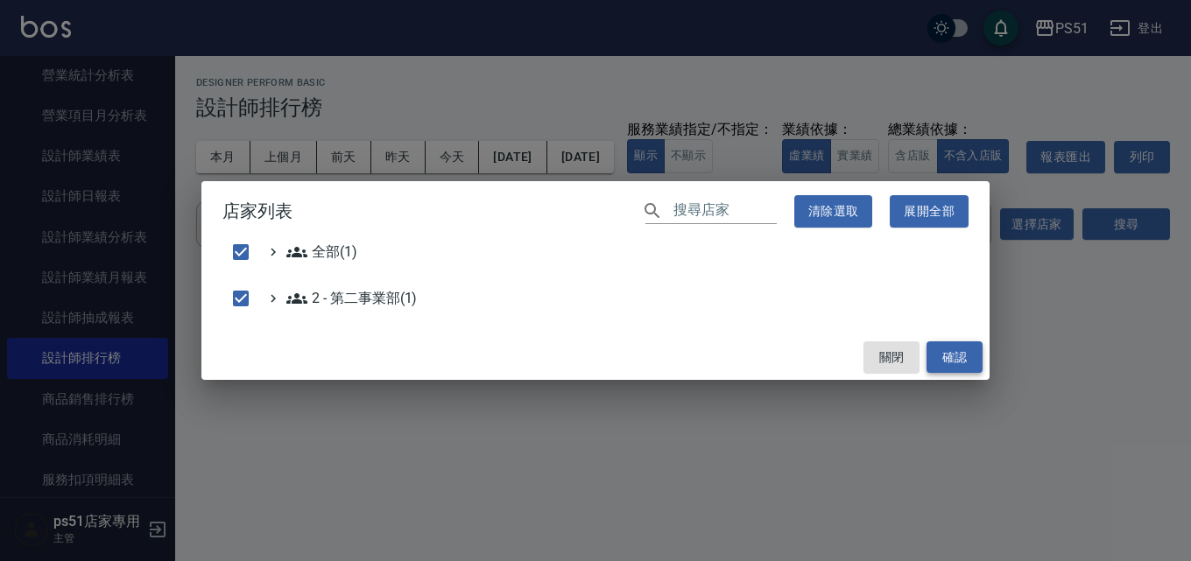
checkbox input "false"
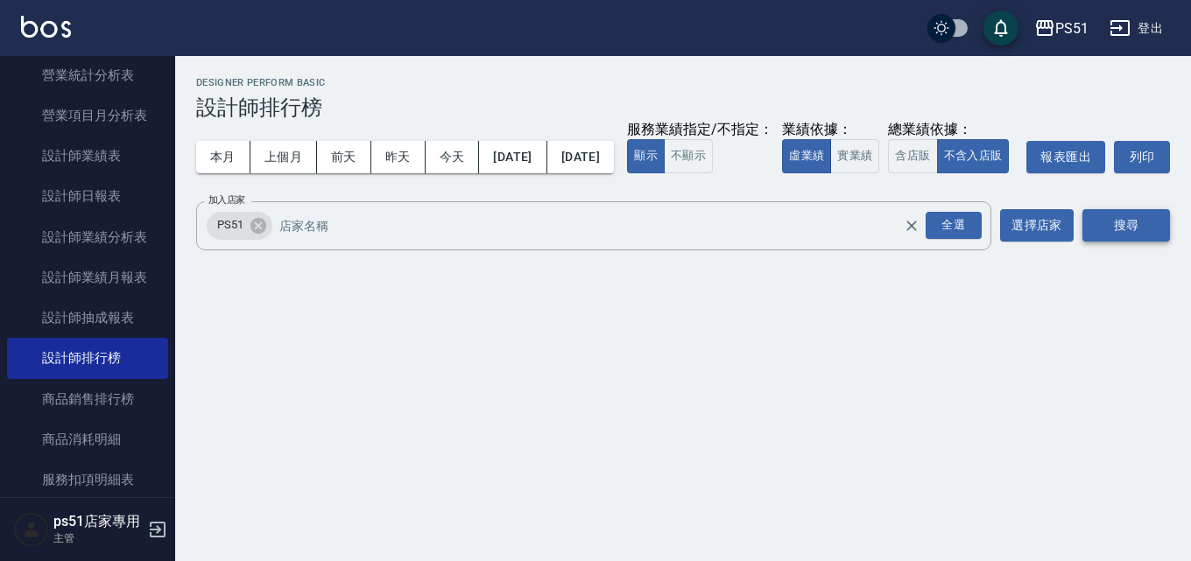
click at [1098, 242] on button "搜尋" at bounding box center [1127, 225] width 88 height 32
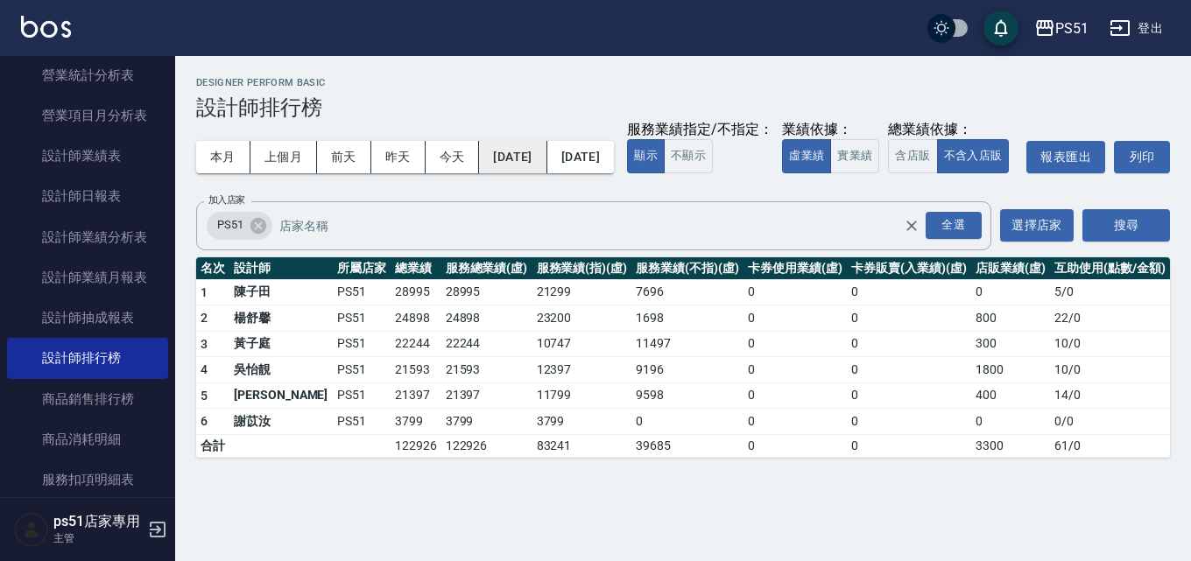
click at [547, 155] on button "2025/10/01" at bounding box center [512, 157] width 67 height 32
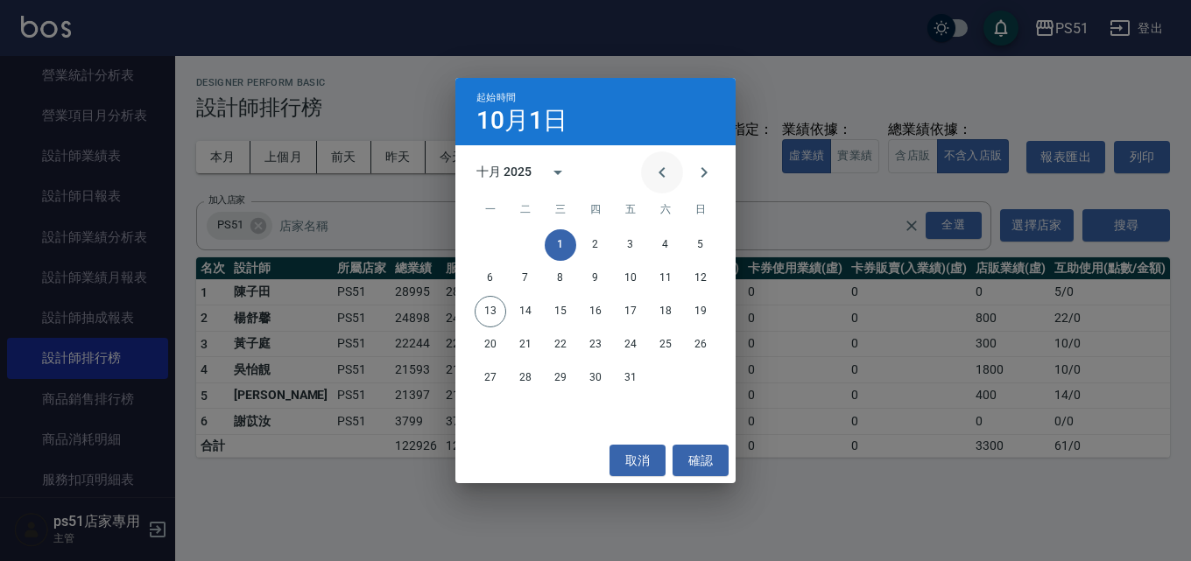
click at [657, 177] on icon "Previous month" at bounding box center [662, 172] width 21 height 21
click at [488, 243] on button "1" at bounding box center [491, 245] width 32 height 32
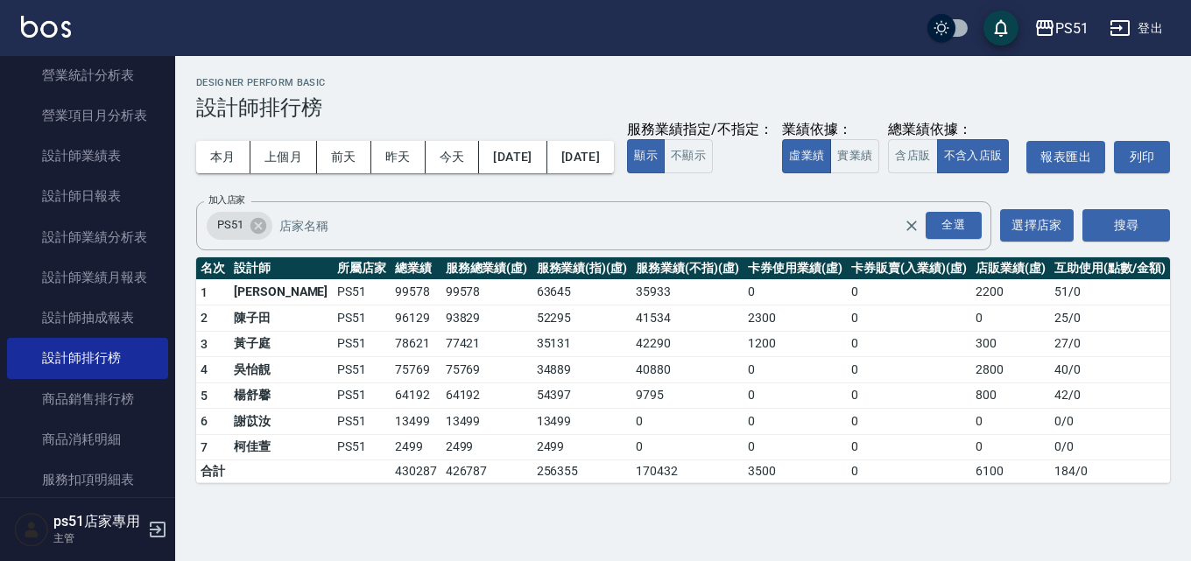
click at [600, 159] on button "2025/10/31" at bounding box center [580, 157] width 67 height 32
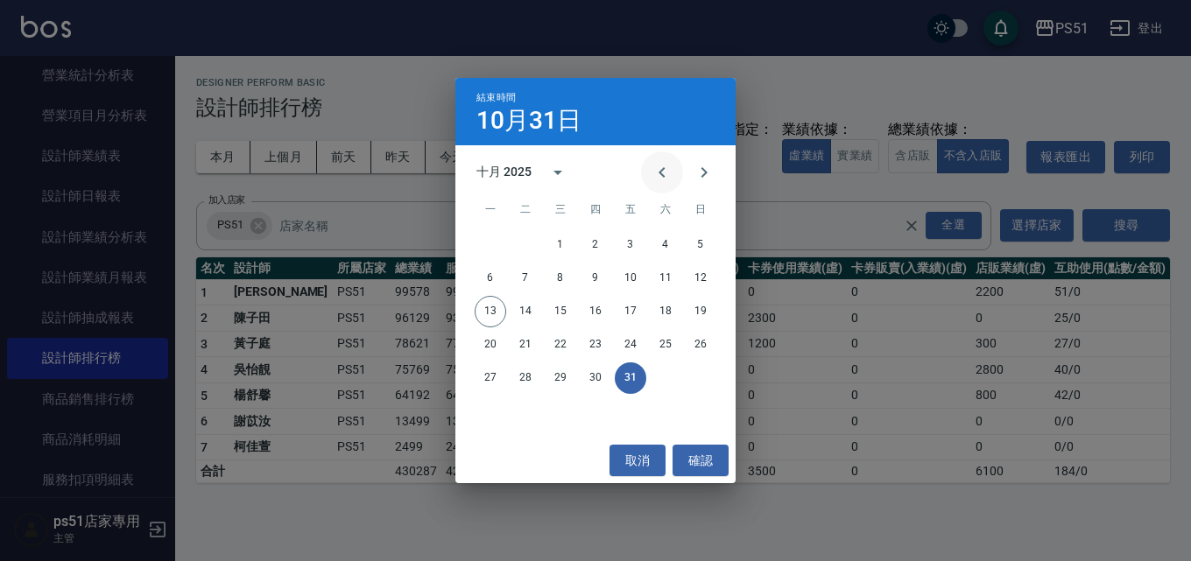
click at [675, 179] on button "Previous month" at bounding box center [662, 173] width 42 height 42
click at [659, 274] on button "13" at bounding box center [666, 279] width 32 height 32
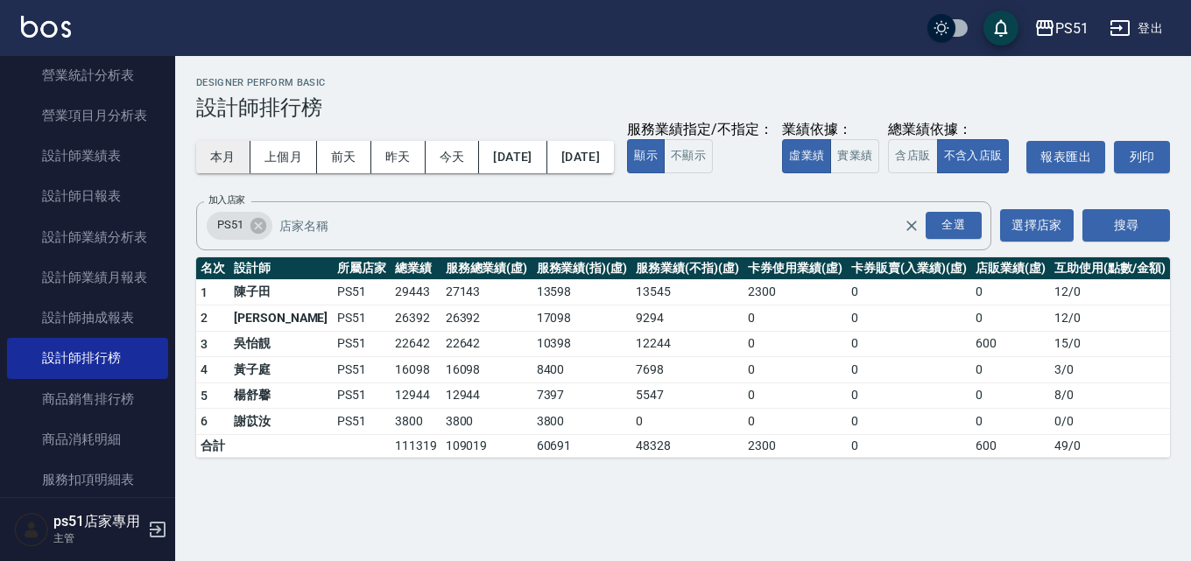
click at [238, 148] on button "本月" at bounding box center [223, 157] width 54 height 32
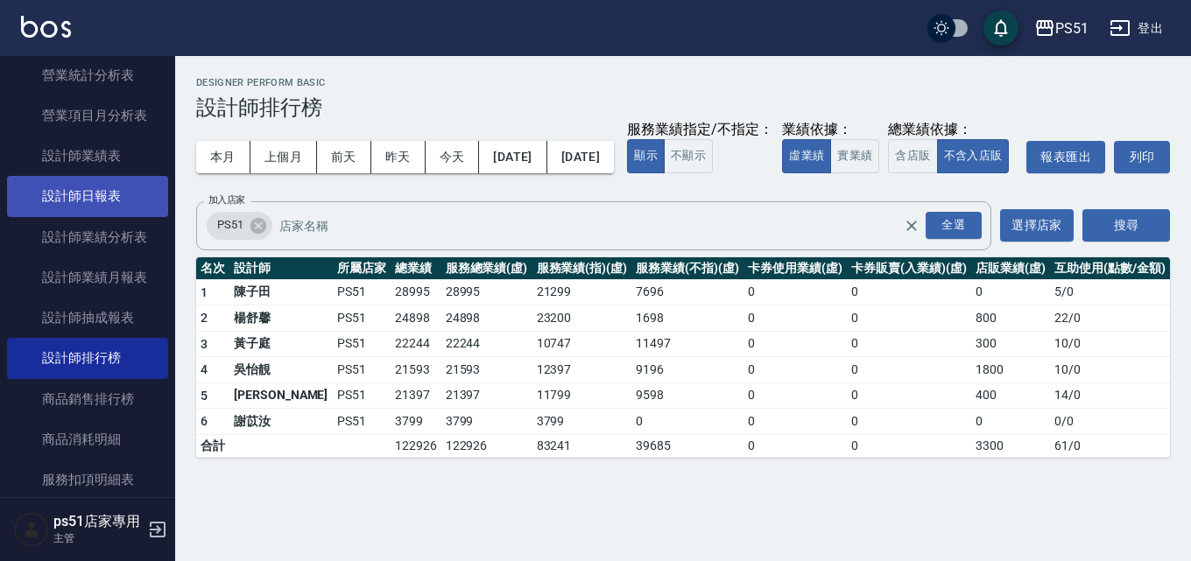
click at [108, 204] on link "設計師日報表" at bounding box center [87, 196] width 161 height 40
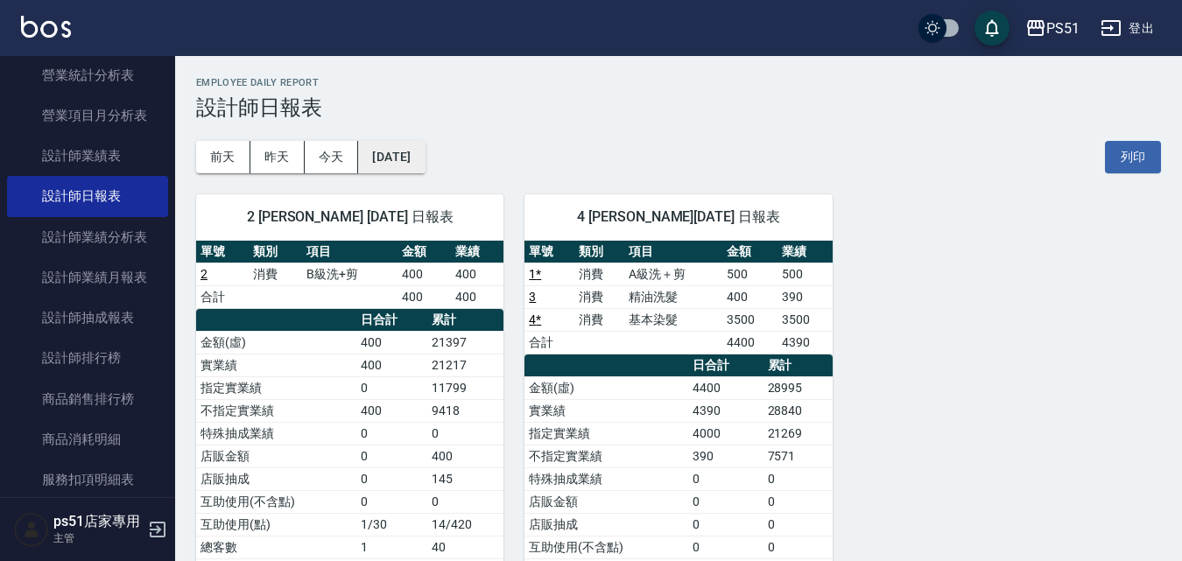
click at [394, 162] on button "[DATE]" at bounding box center [391, 157] width 67 height 32
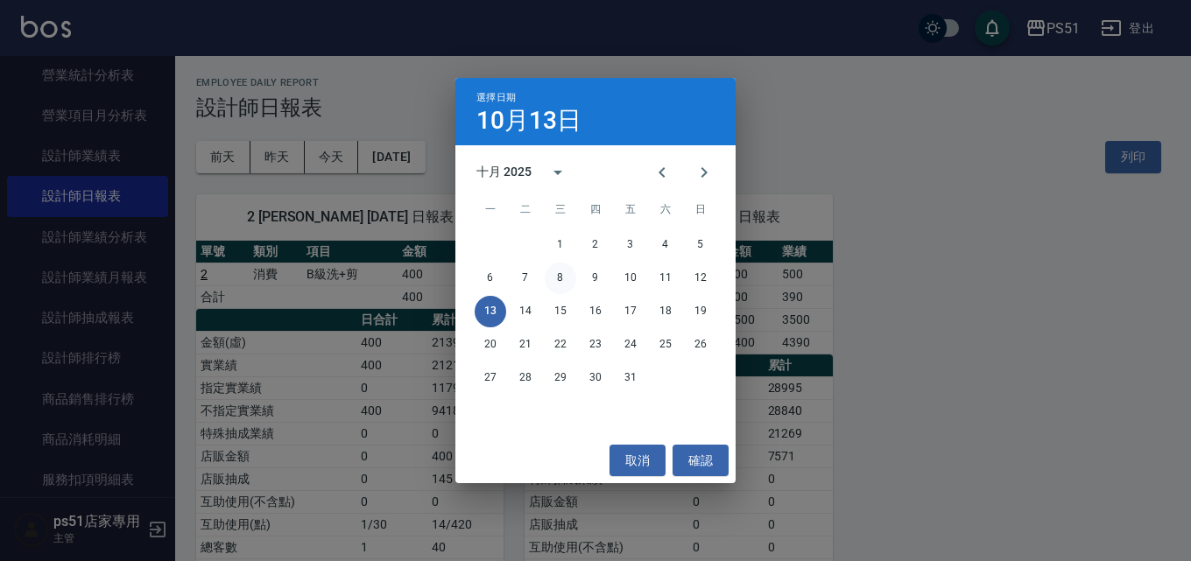
click at [564, 273] on button "8" at bounding box center [561, 279] width 32 height 32
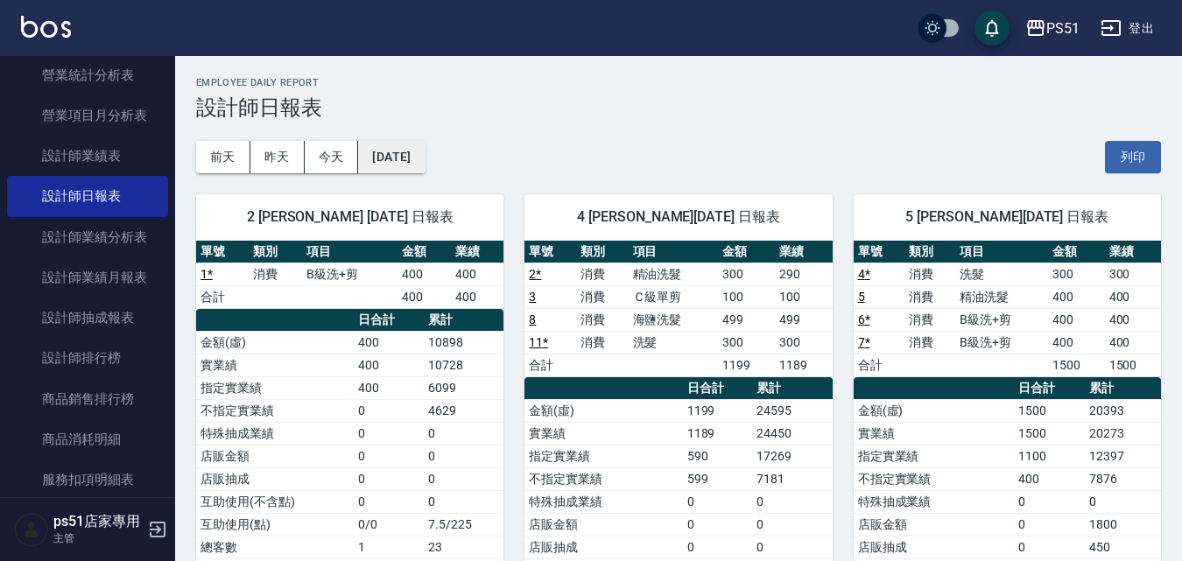
click at [425, 152] on button "2025/10/08" at bounding box center [391, 157] width 67 height 32
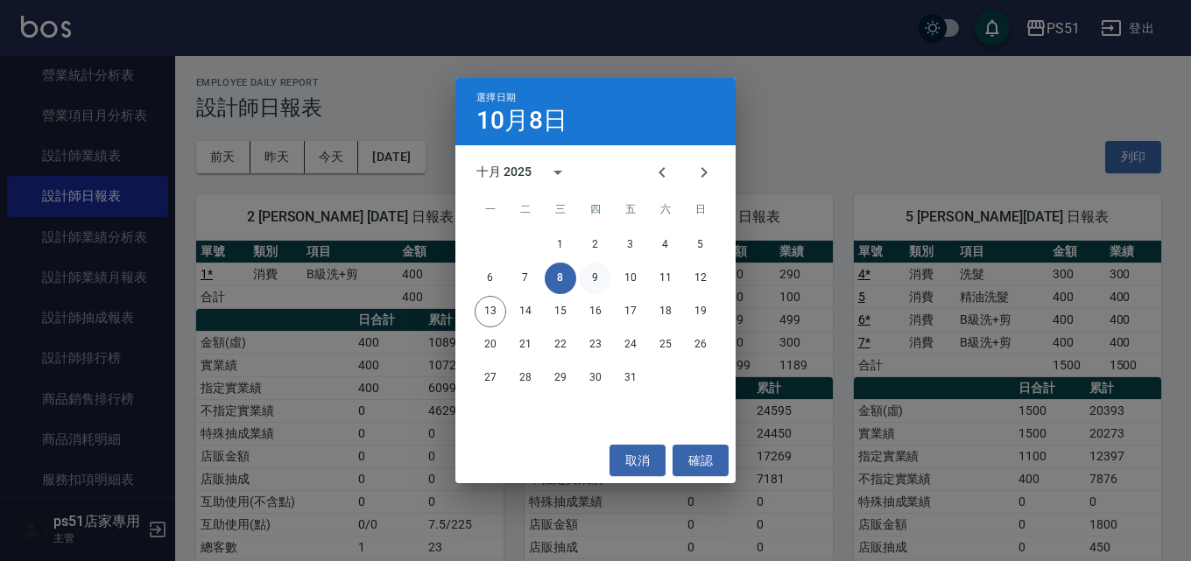
click at [599, 279] on button "9" at bounding box center [596, 279] width 32 height 32
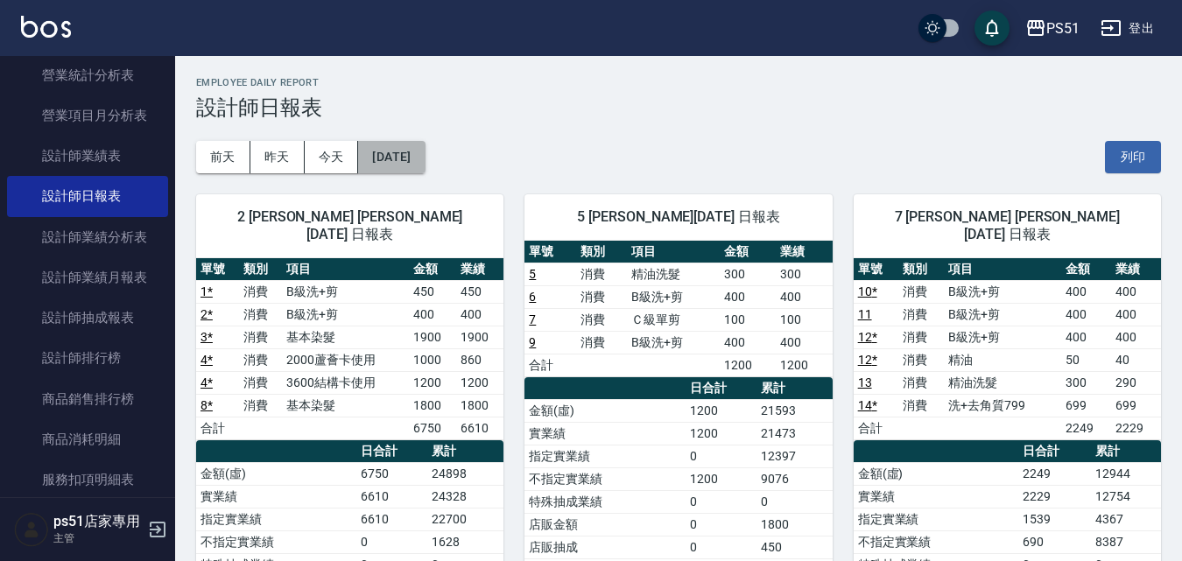
click at [420, 158] on button "2025/10/09" at bounding box center [391, 157] width 67 height 32
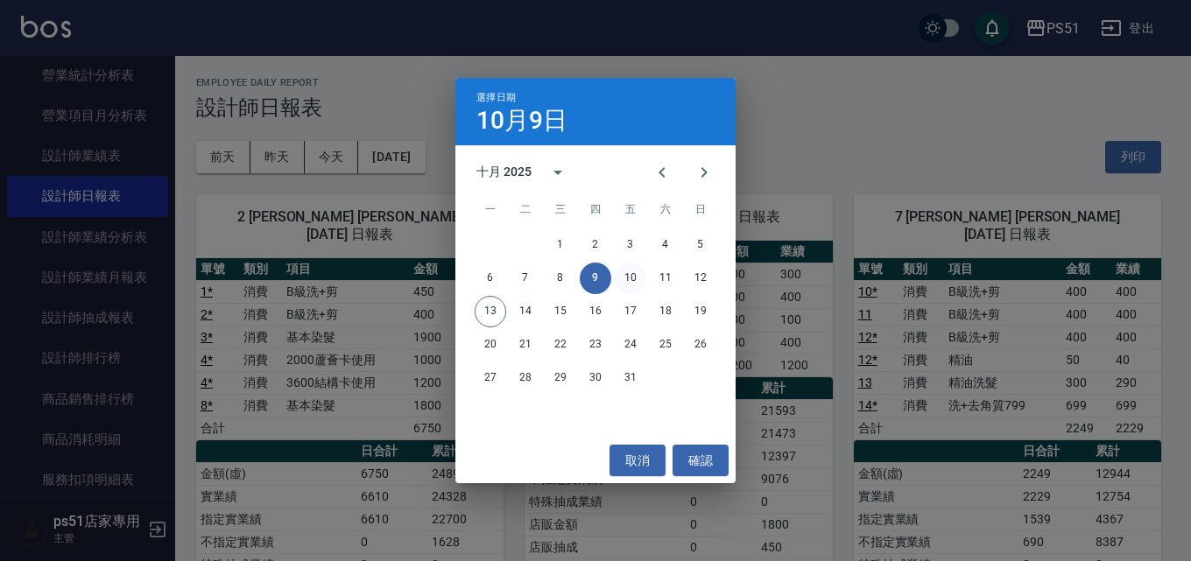
click at [632, 278] on button "10" at bounding box center [631, 279] width 32 height 32
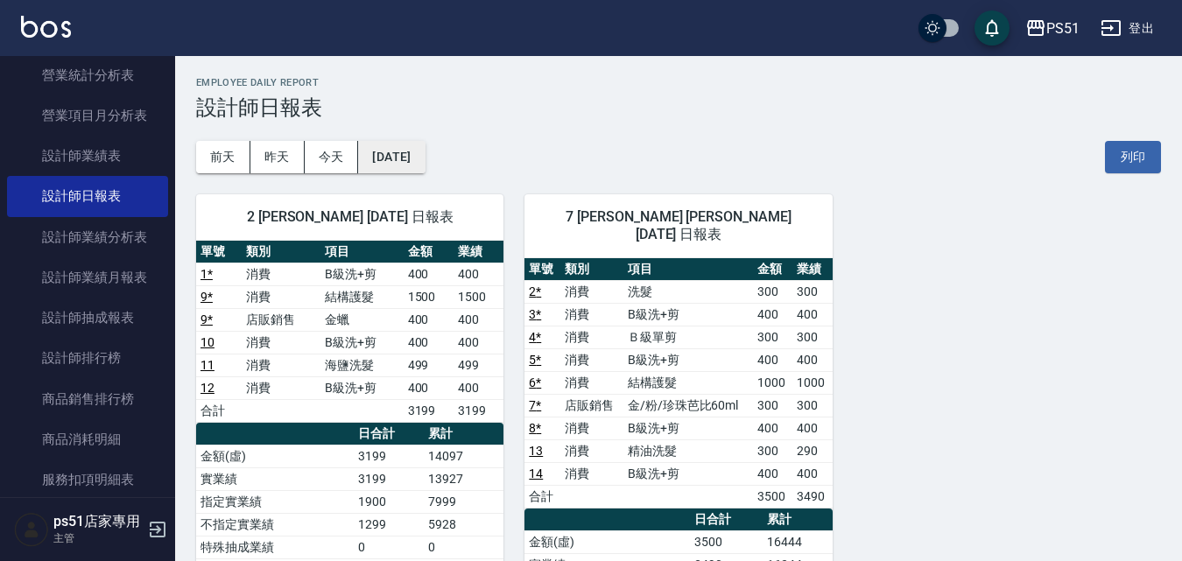
click at [425, 150] on button "2025/10/10" at bounding box center [391, 157] width 67 height 32
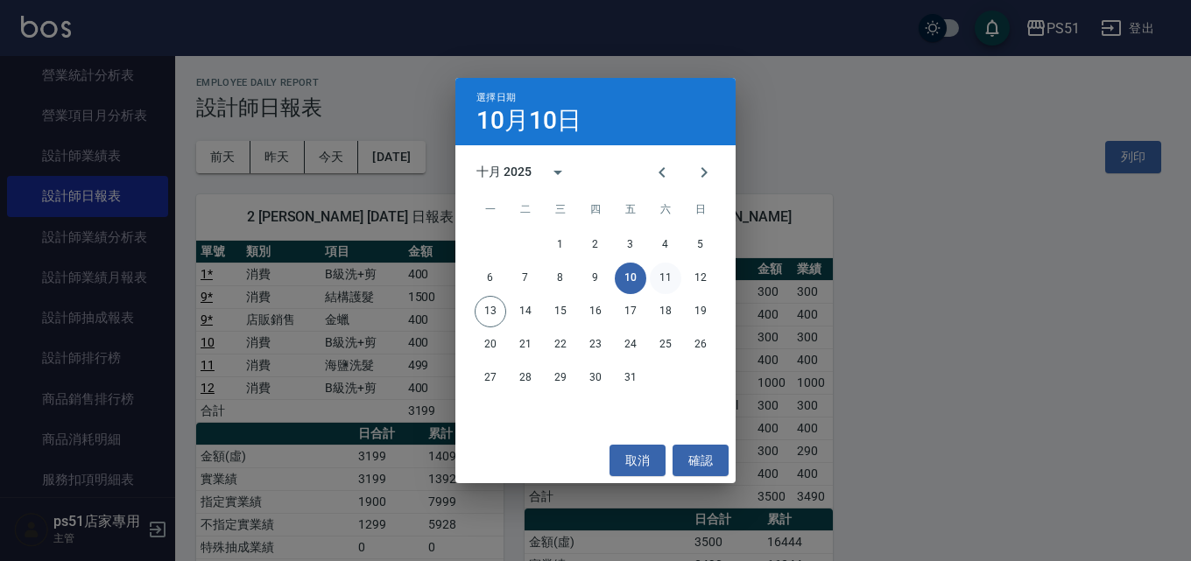
click at [665, 282] on button "11" at bounding box center [666, 279] width 32 height 32
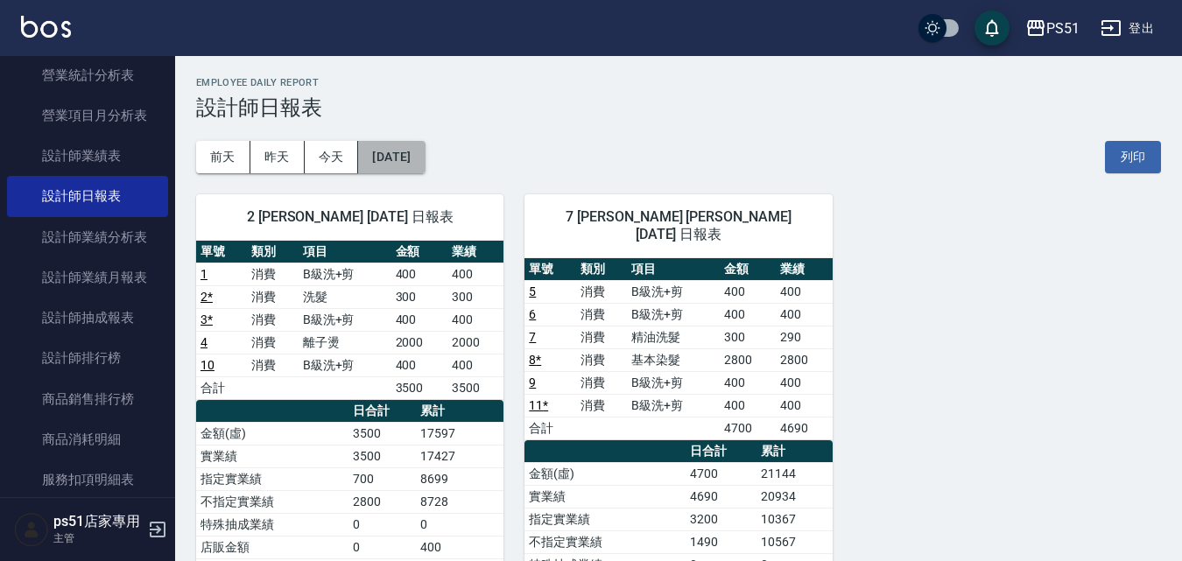
click at [425, 155] on button "2025/10/11" at bounding box center [391, 157] width 67 height 32
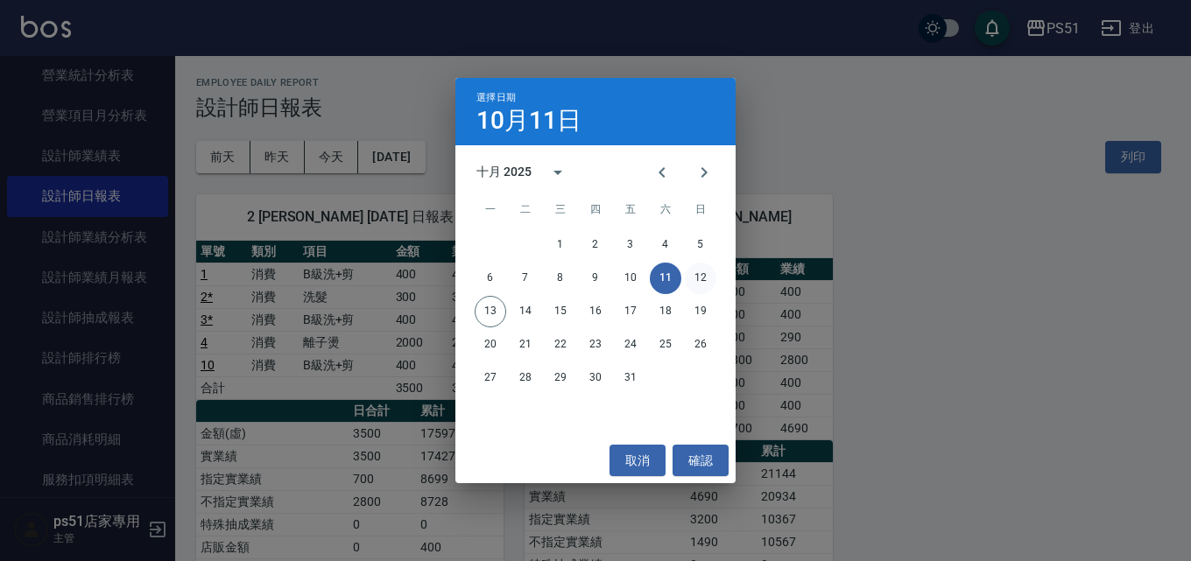
click at [695, 275] on button "12" at bounding box center [701, 279] width 32 height 32
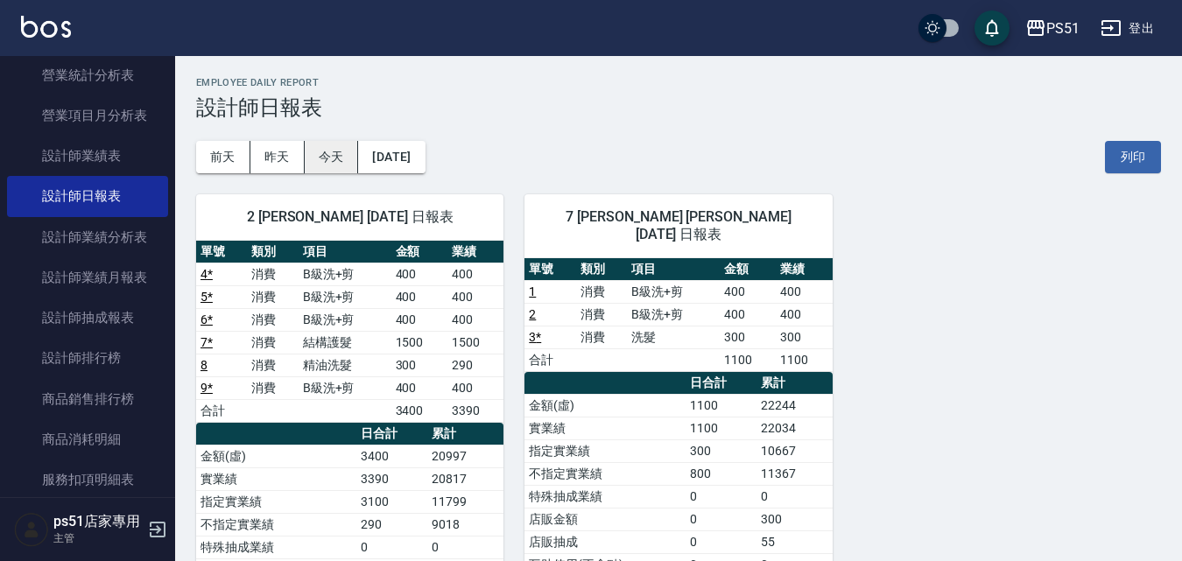
click at [328, 152] on button "今天" at bounding box center [332, 157] width 54 height 32
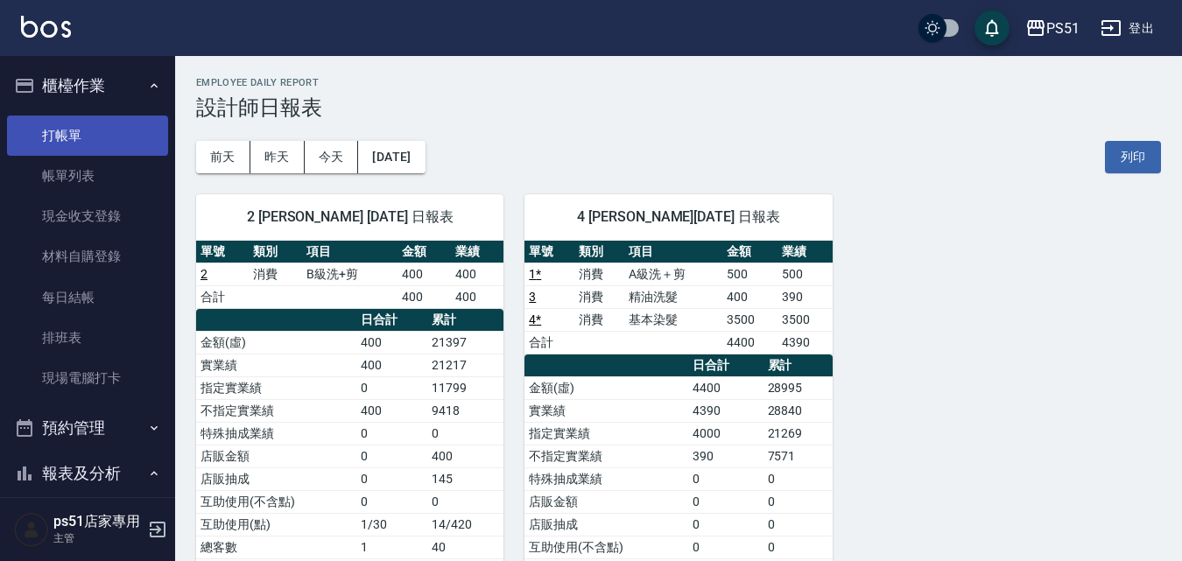
click at [91, 143] on link "打帳單" at bounding box center [87, 136] width 161 height 40
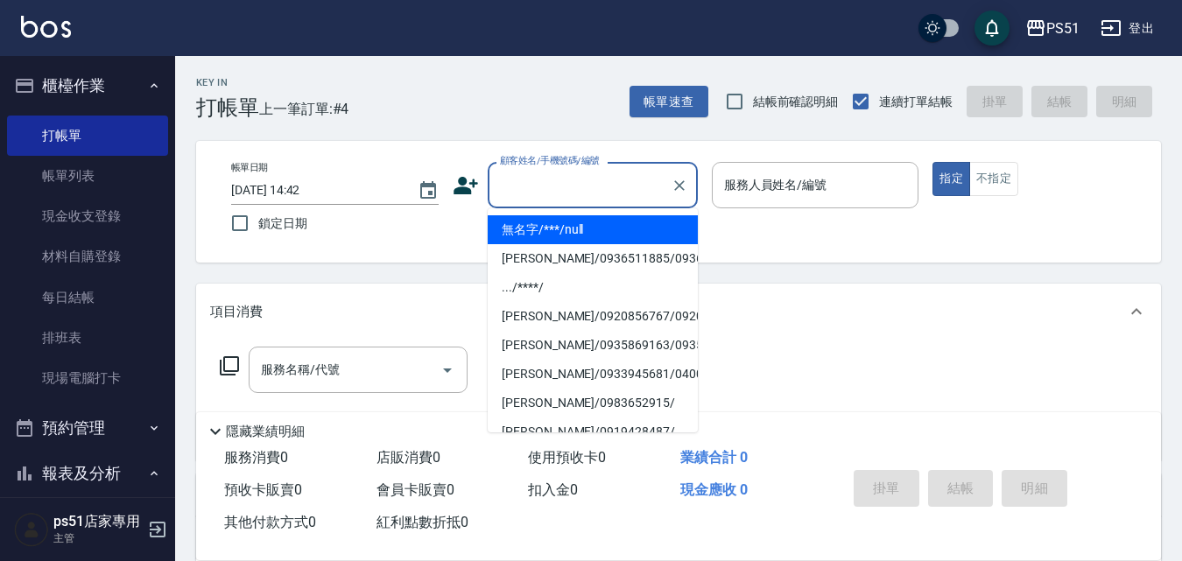
click at [578, 186] on input "顧客姓名/手機號碼/編號" at bounding box center [580, 185] width 168 height 31
click at [579, 231] on li "無名字/***/null" at bounding box center [593, 229] width 210 height 29
type input "無名字/***/null"
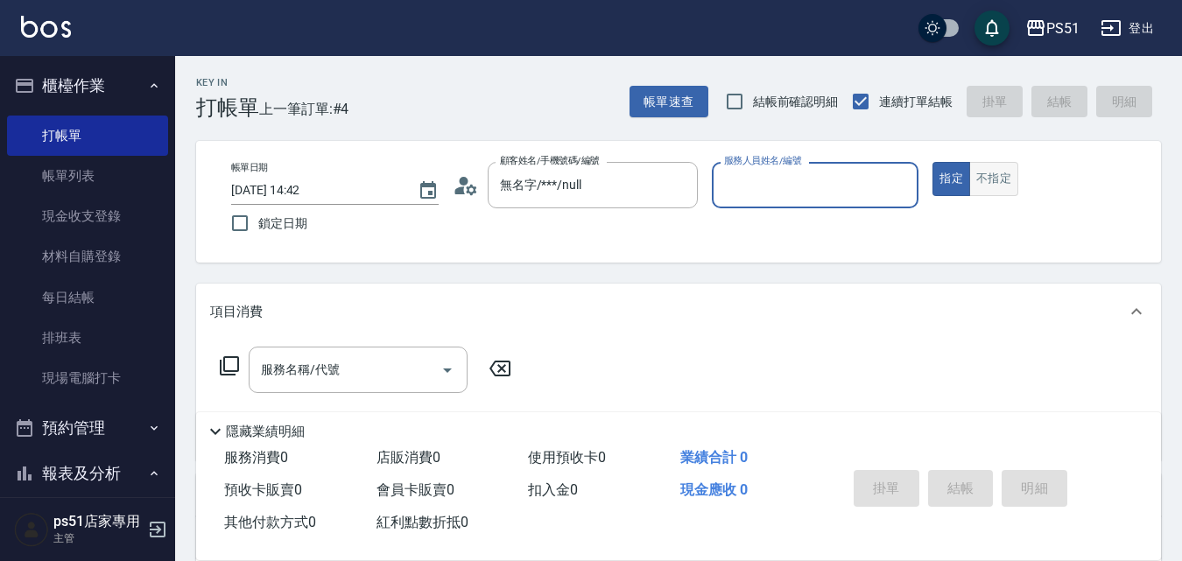
click at [1001, 180] on button "不指定" at bounding box center [994, 179] width 49 height 34
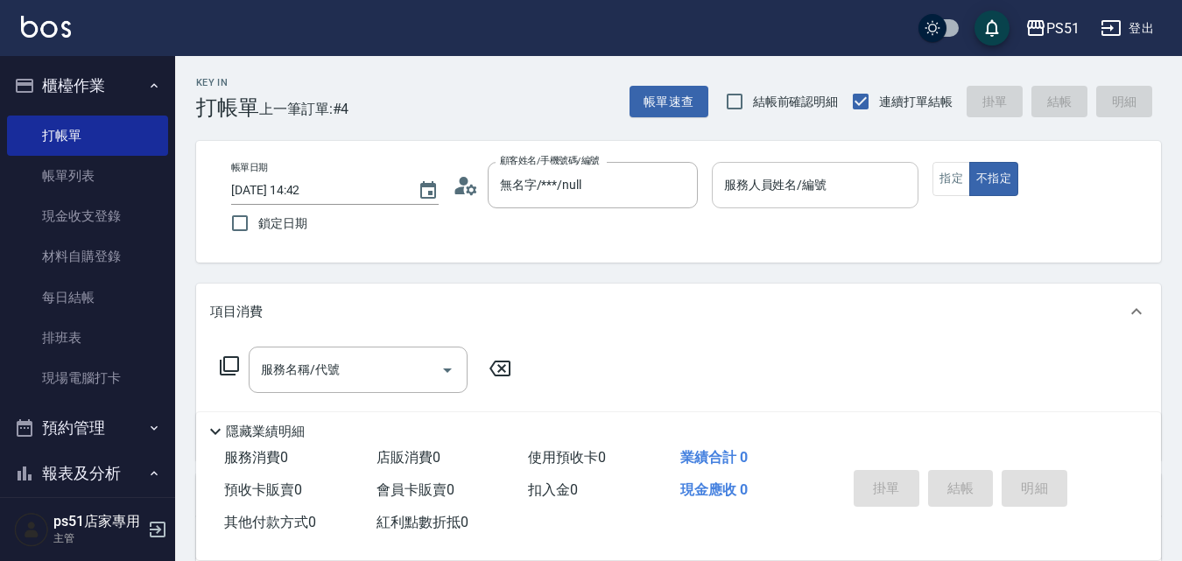
click at [814, 190] on div "服務人員姓名/編號 服務人員姓名/編號" at bounding box center [816, 185] width 208 height 46
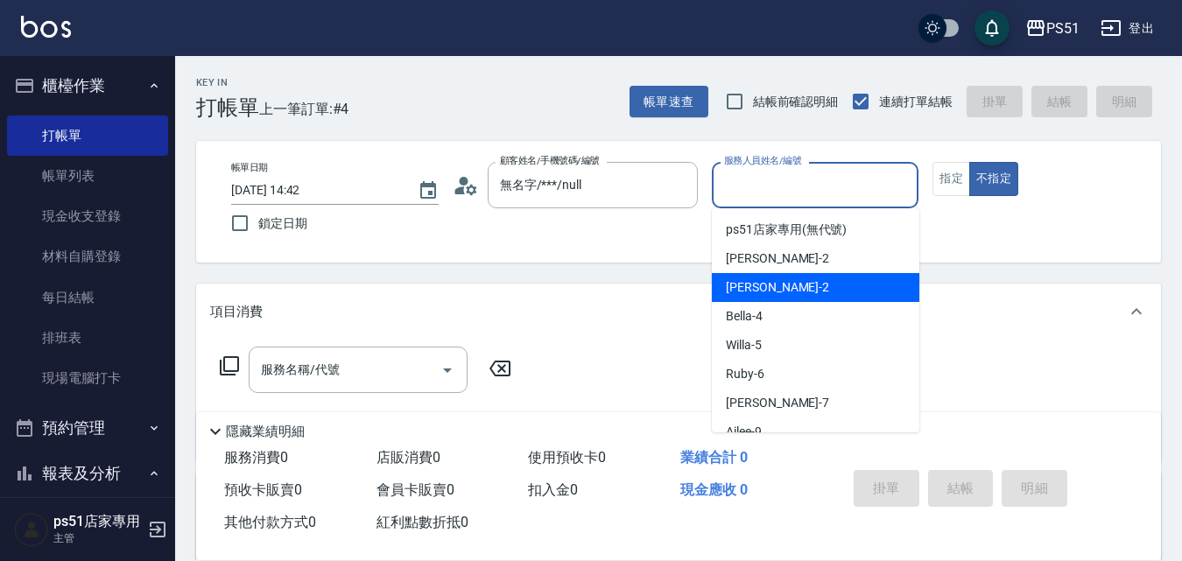
click at [795, 279] on div "Sam -2" at bounding box center [816, 287] width 208 height 29
type input "Sam-2"
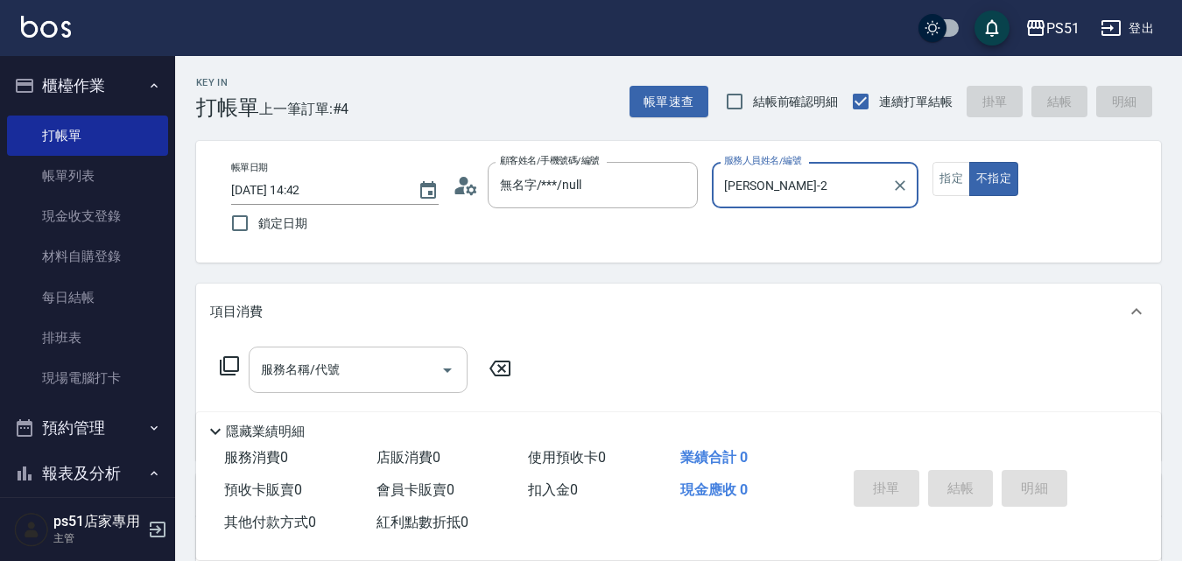
click at [322, 363] on div "服務名稱/代號 服務名稱/代號" at bounding box center [358, 370] width 219 height 46
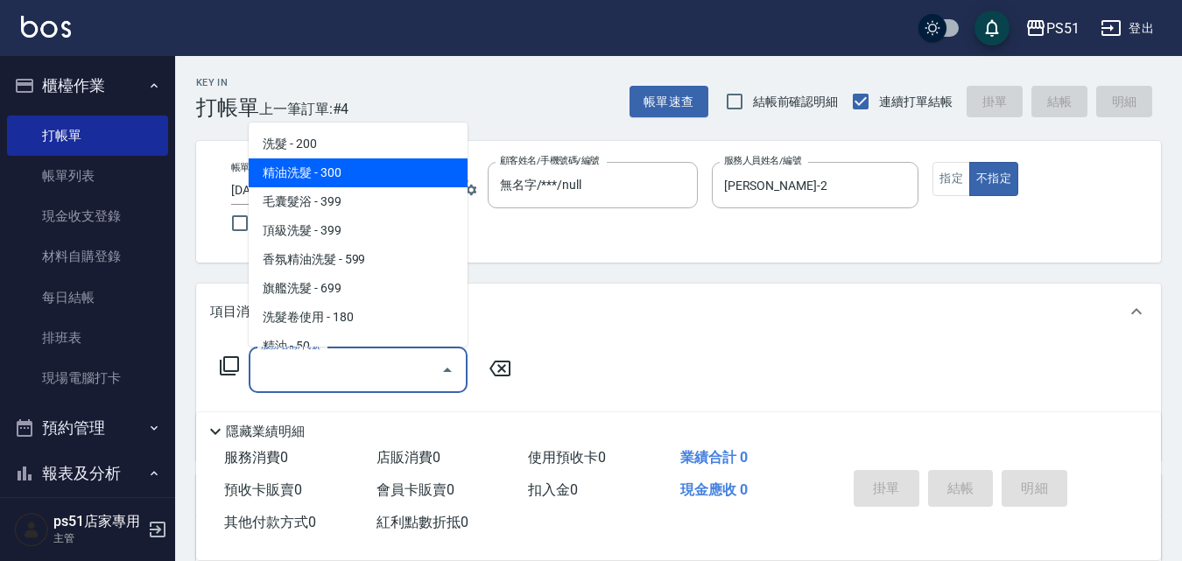
click at [334, 184] on span "精油洗髮 - 300" at bounding box center [358, 173] width 219 height 29
type input "精油洗髮(102)"
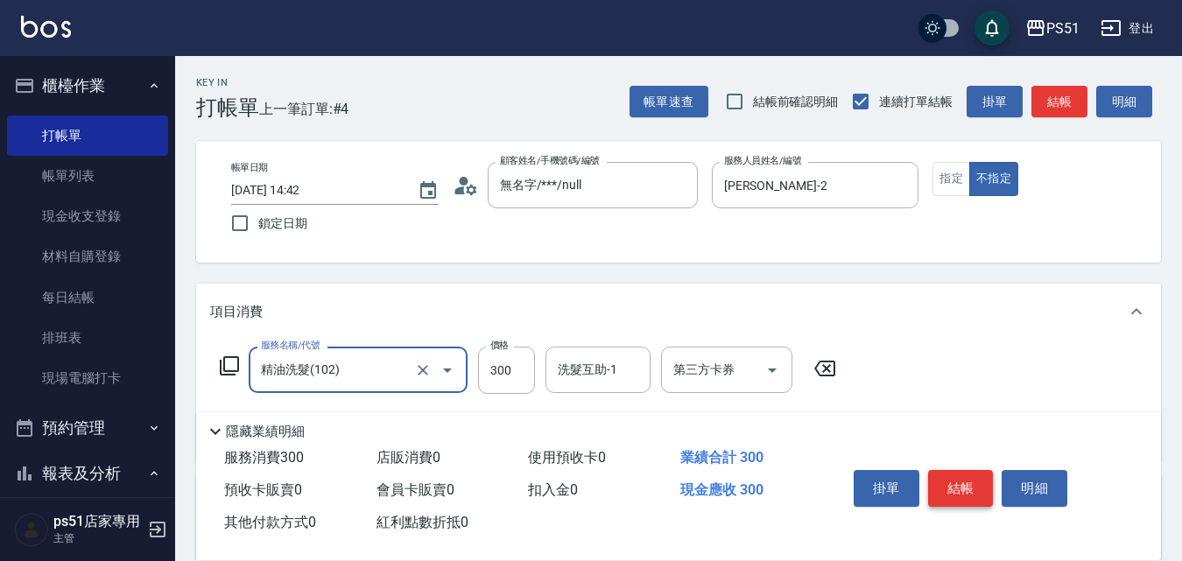
click at [953, 483] on button "結帳" at bounding box center [961, 488] width 66 height 37
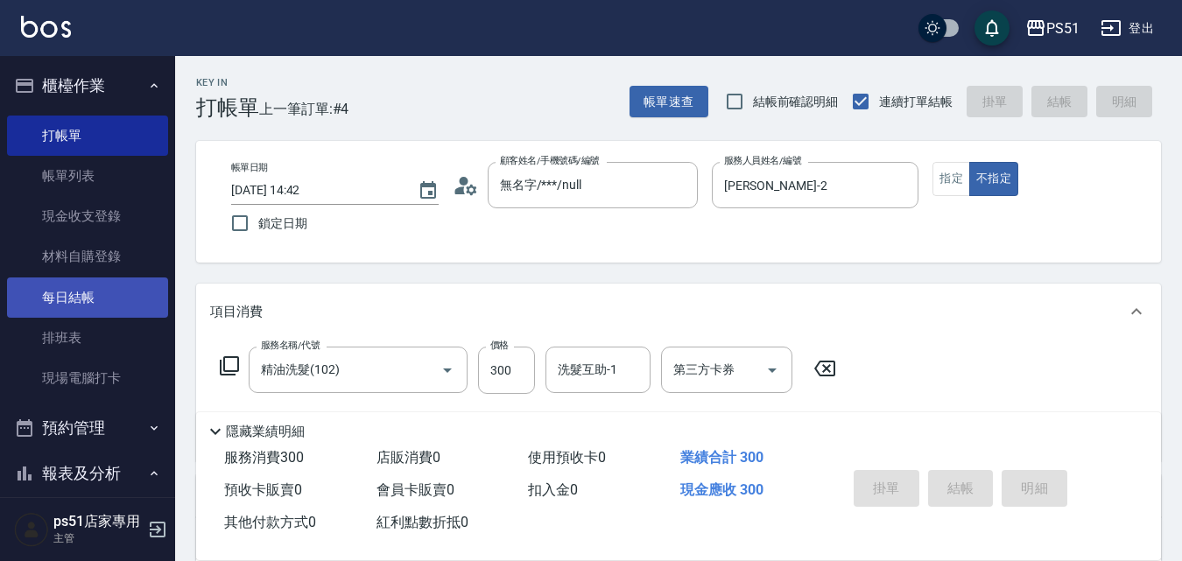
type input "2025/10/13 15:28"
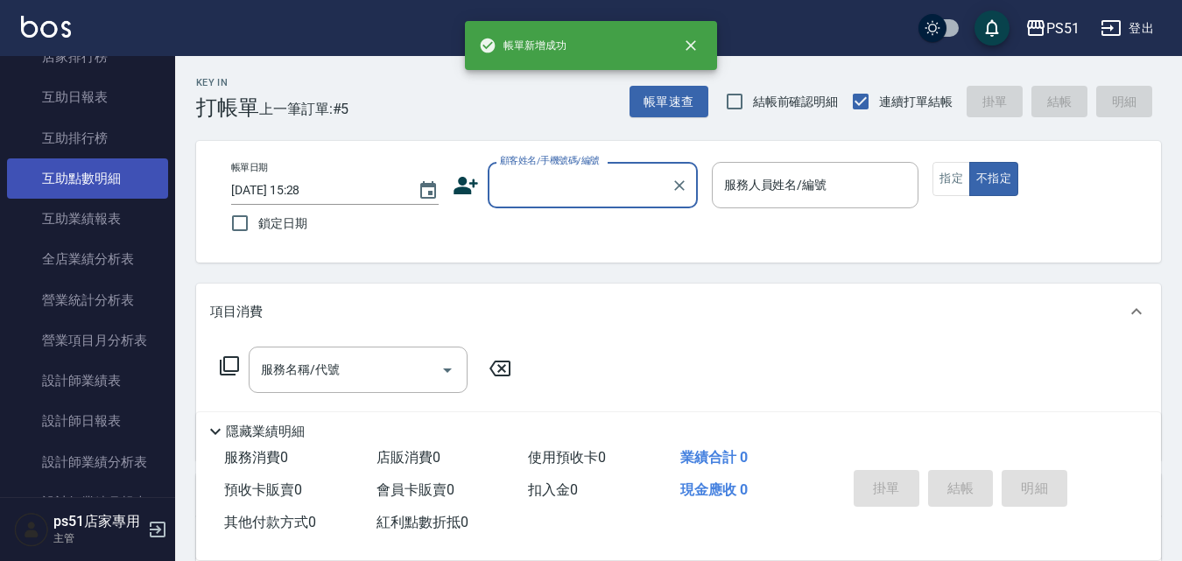
scroll to position [613, 0]
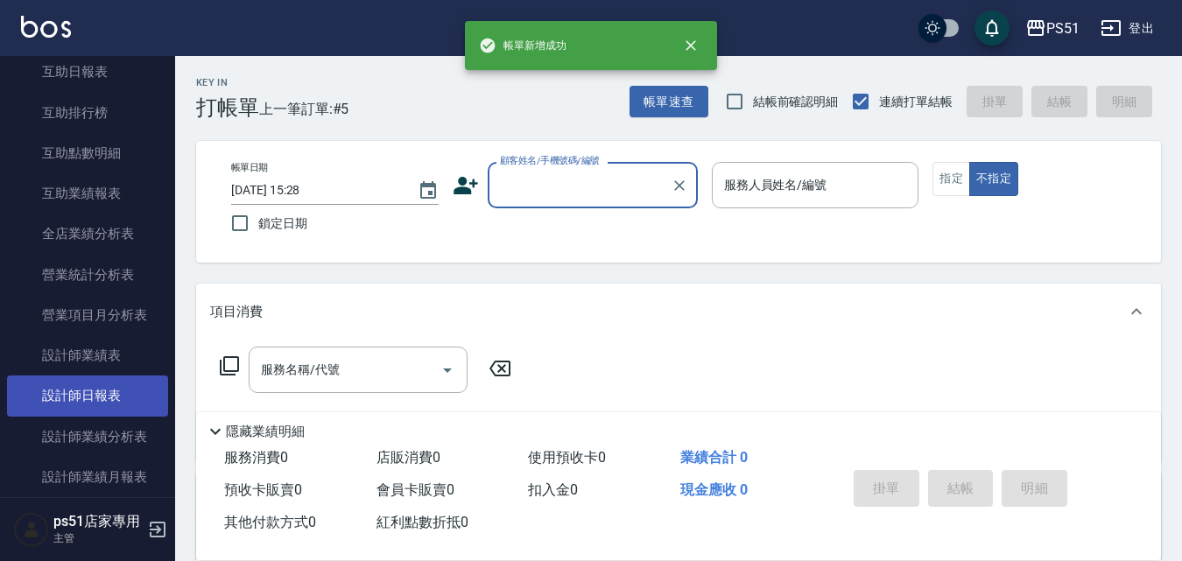
click at [144, 388] on link "設計師日報表" at bounding box center [87, 396] width 161 height 40
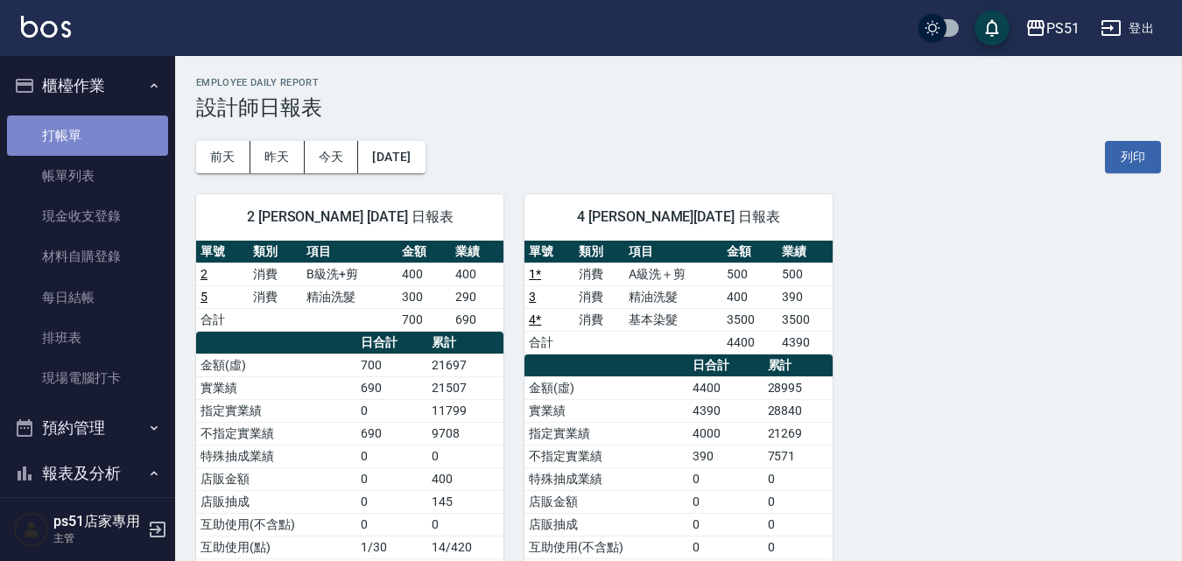
click at [103, 136] on link "打帳單" at bounding box center [87, 136] width 161 height 40
